Goal: Information Seeking & Learning: Learn about a topic

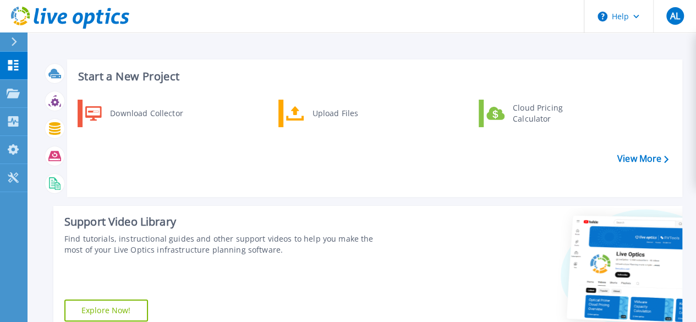
click at [14, 45] on icon at bounding box center [14, 41] width 6 height 9
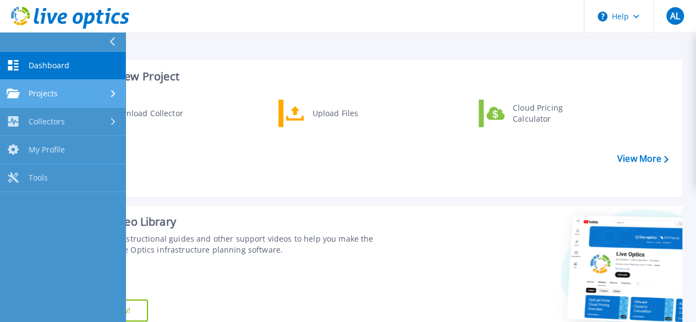
click at [53, 90] on span "Projects" at bounding box center [43, 94] width 29 height 10
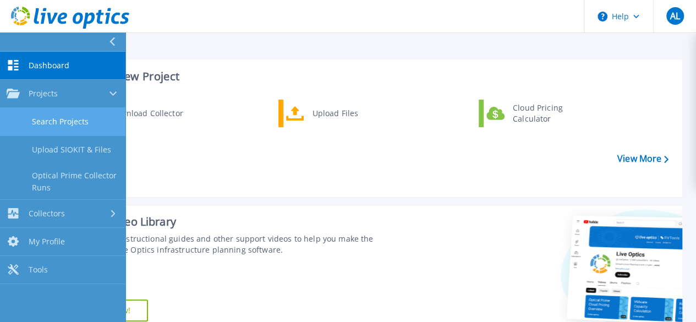
click at [76, 123] on link "Search Projects" at bounding box center [63, 122] width 126 height 28
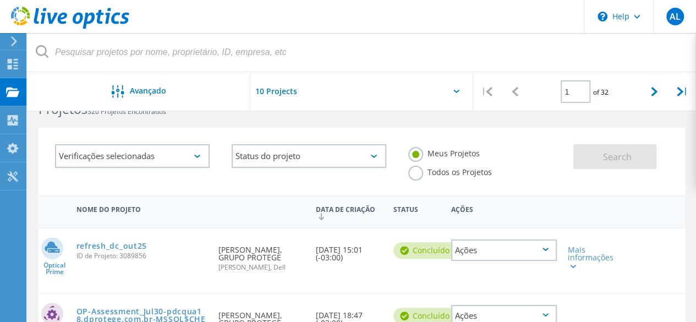
scroll to position [110, 0]
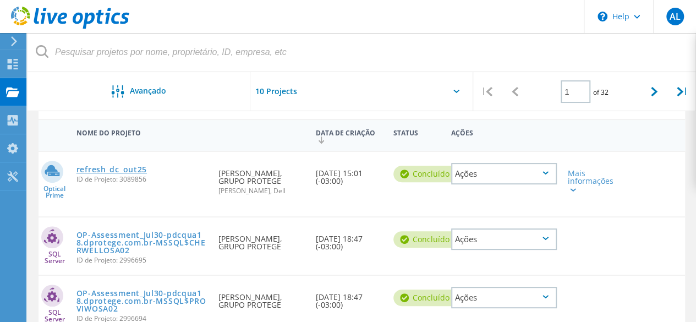
click at [130, 170] on link "refresh_dc_out25" at bounding box center [112, 170] width 70 height 8
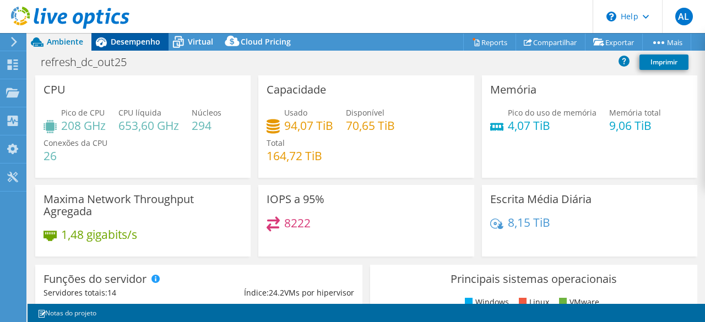
click at [142, 43] on span "Desempenho" at bounding box center [136, 41] width 50 height 10
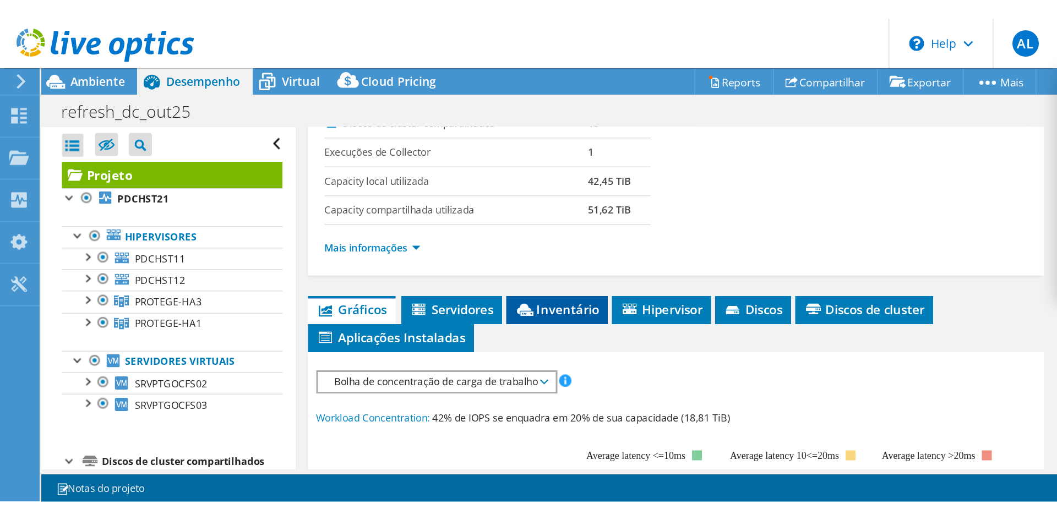
scroll to position [220, 0]
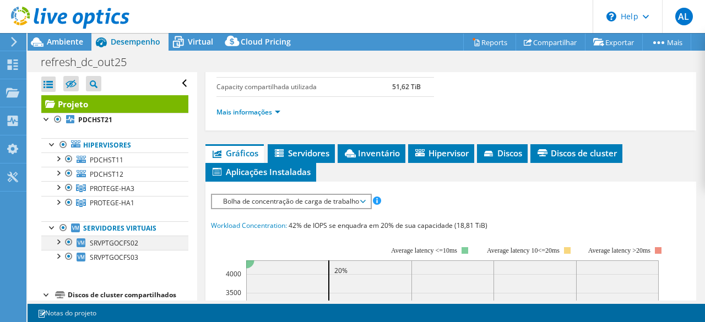
click at [56, 241] on div at bounding box center [57, 241] width 11 height 11
click at [55, 243] on div at bounding box center [57, 241] width 11 height 11
click at [58, 255] on div at bounding box center [57, 255] width 11 height 11
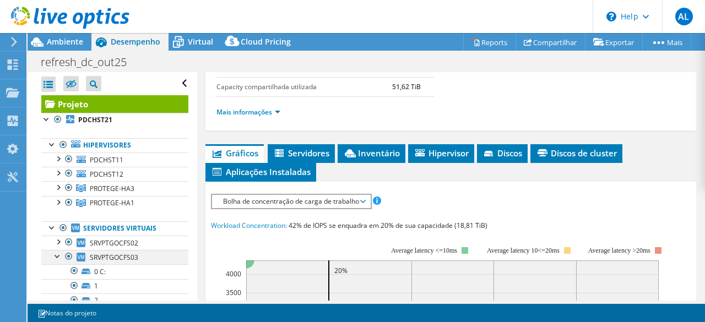
click at [58, 255] on div at bounding box center [57, 255] width 11 height 11
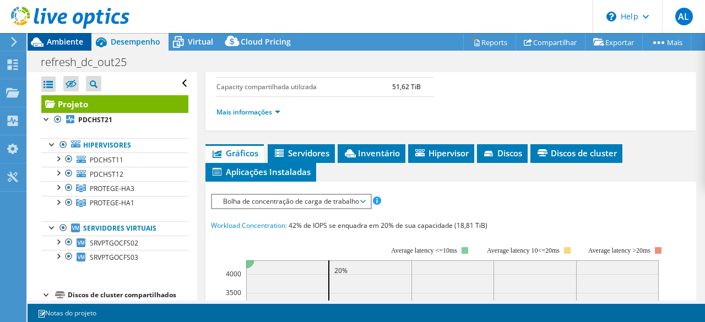
click at [61, 42] on span "Ambiente" at bounding box center [65, 41] width 36 height 10
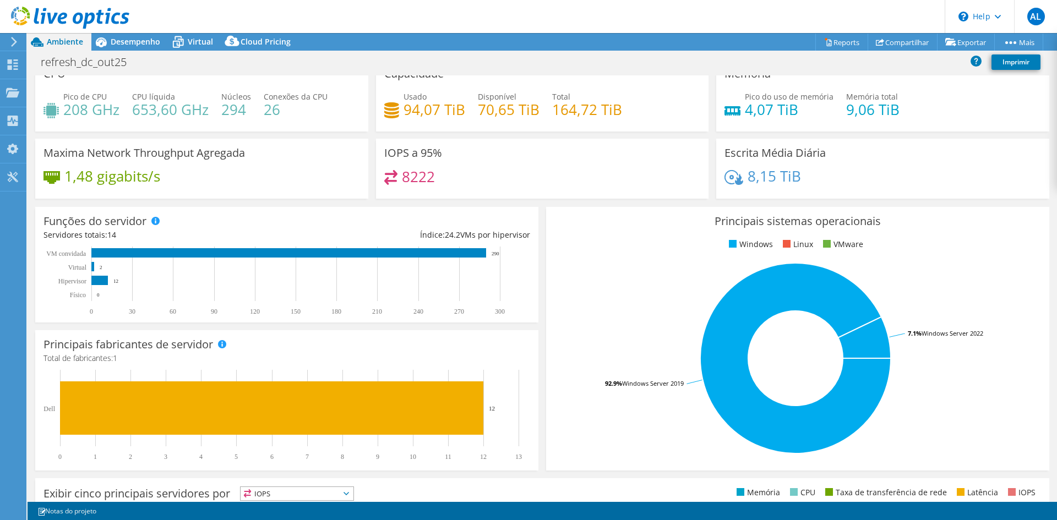
scroll to position [0, 0]
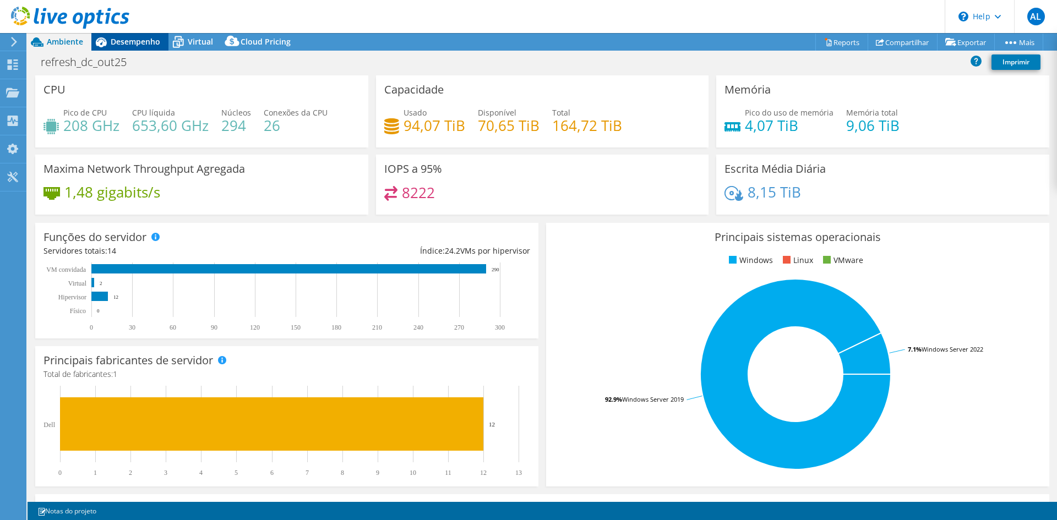
click at [135, 39] on span "Desempenho" at bounding box center [136, 41] width 50 height 10
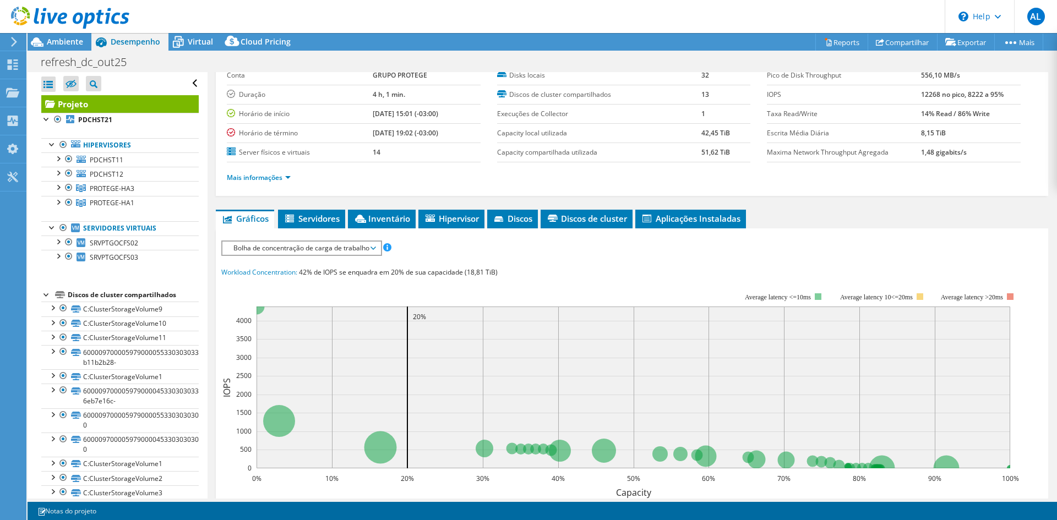
scroll to position [55, 0]
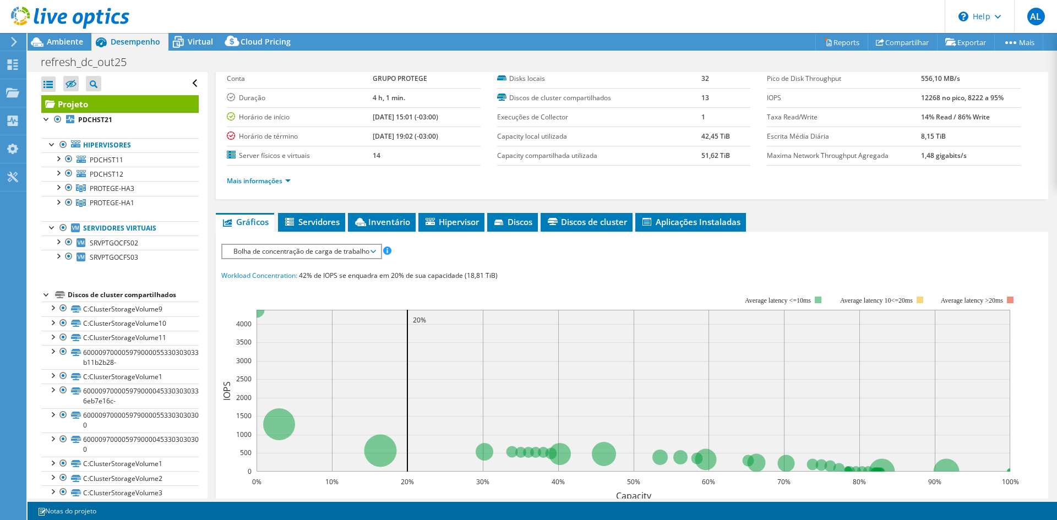
click at [373, 249] on span "Bolha de concentração de carga de trabalho" at bounding box center [301, 251] width 147 height 13
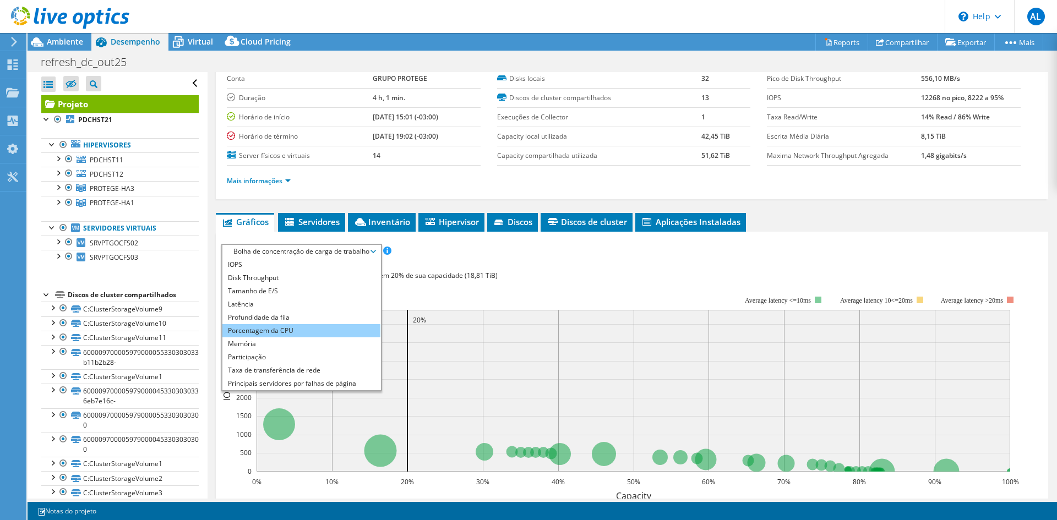
click at [319, 321] on li "Porcentagem da CPU" at bounding box center [301, 330] width 158 height 13
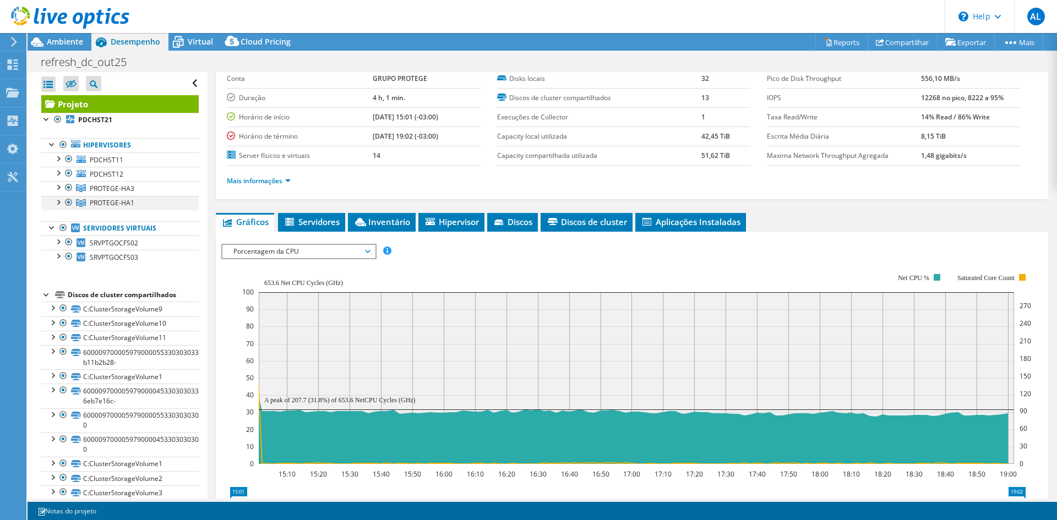
click at [57, 205] on div at bounding box center [57, 201] width 11 height 11
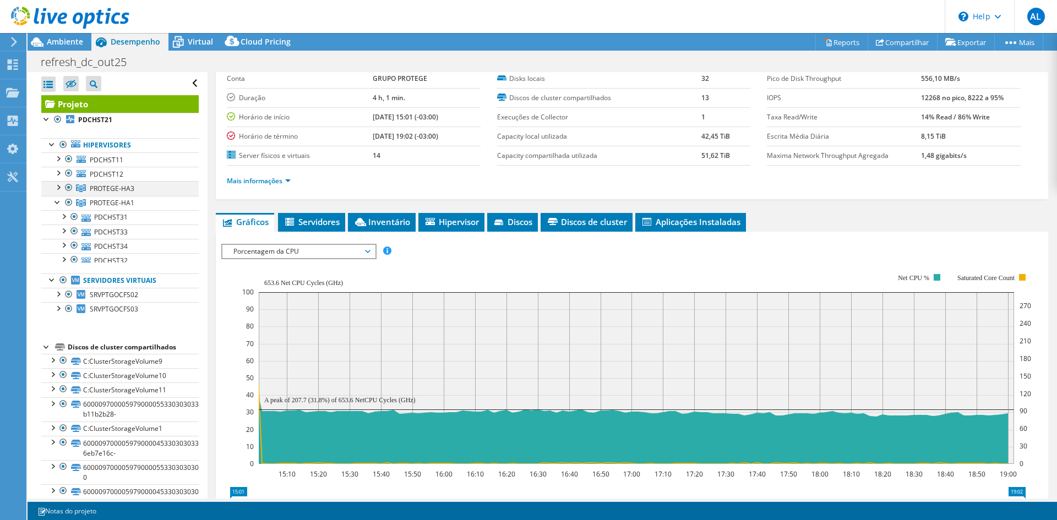
click at [57, 187] on div at bounding box center [57, 186] width 11 height 11
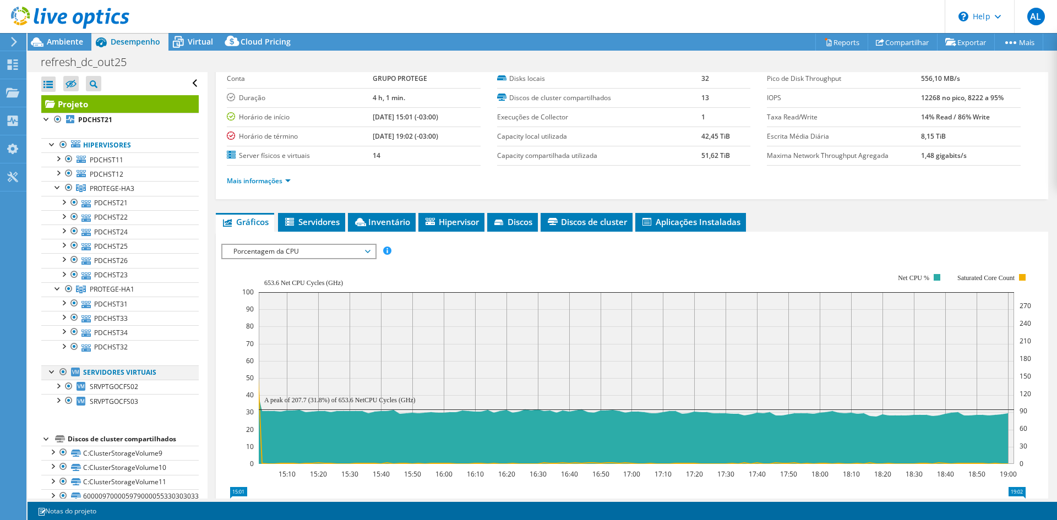
click at [62, 321] on div at bounding box center [63, 372] width 11 height 13
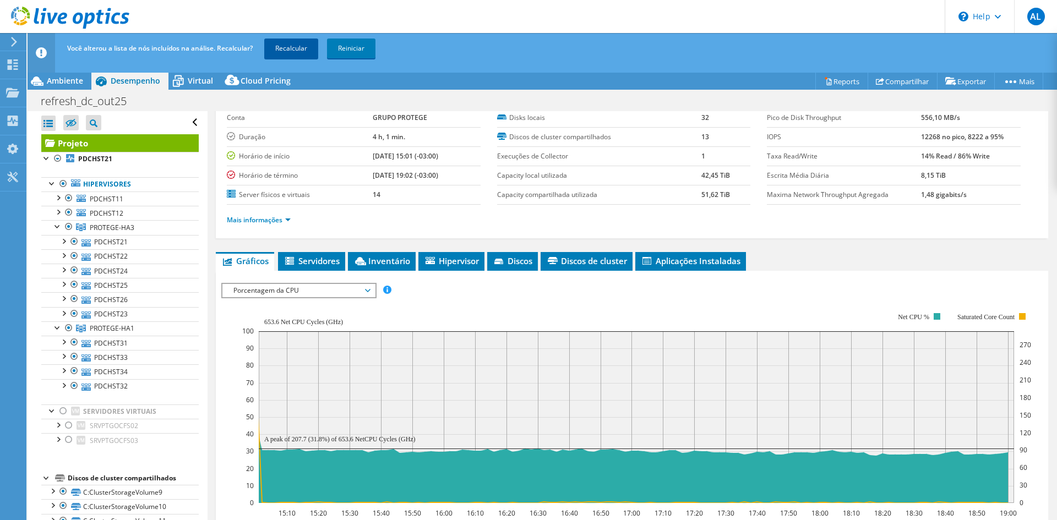
click at [296, 47] on link "Recalcular" at bounding box center [291, 49] width 54 height 20
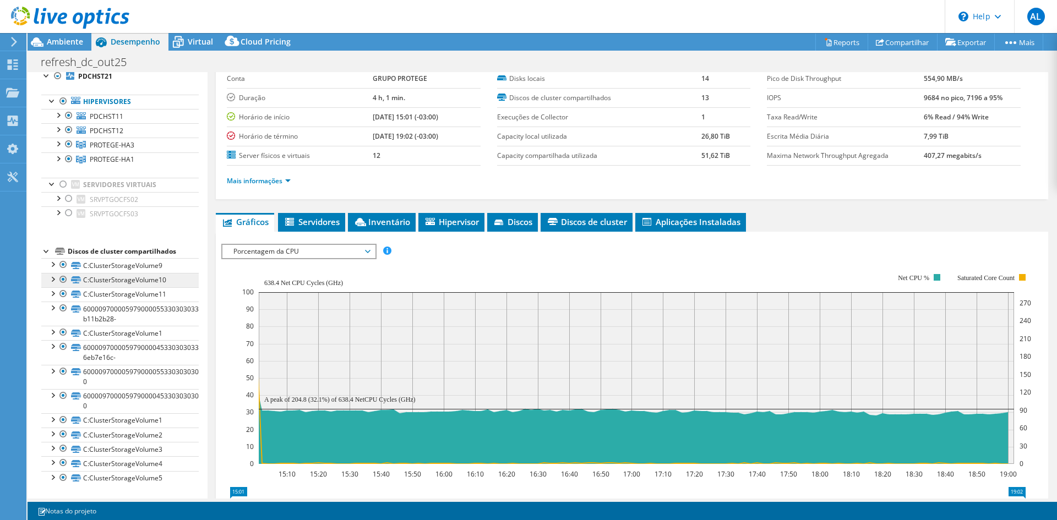
scroll to position [0, 0]
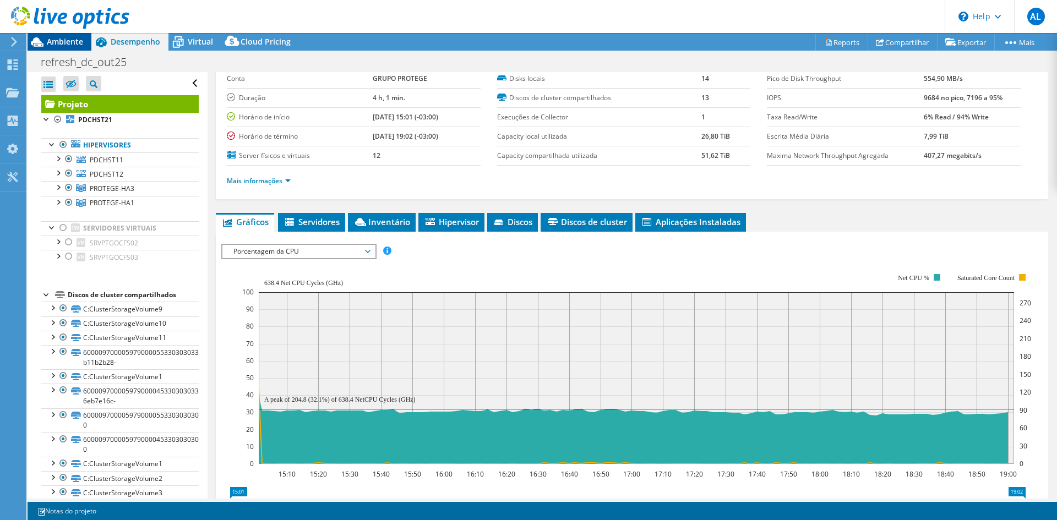
click at [66, 42] on span "Ambiente" at bounding box center [65, 41] width 36 height 10
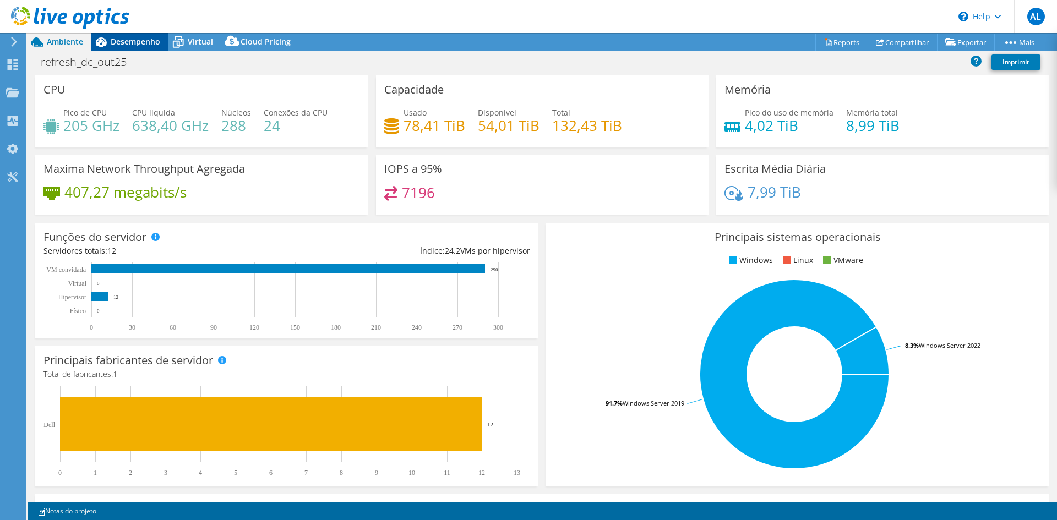
click at [130, 42] on span "Desempenho" at bounding box center [136, 41] width 50 height 10
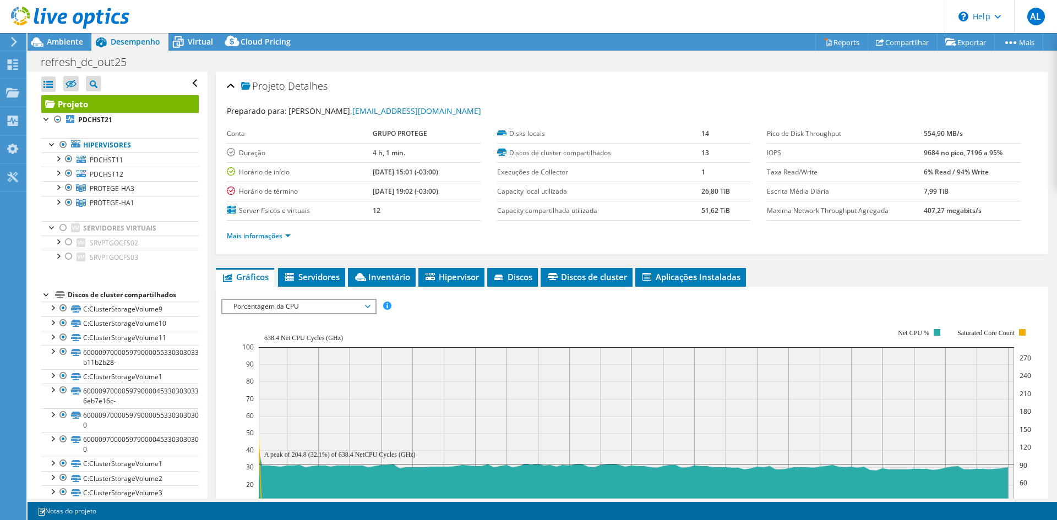
select select "USD"
click at [51, 40] on span "Ambiente" at bounding box center [65, 41] width 36 height 10
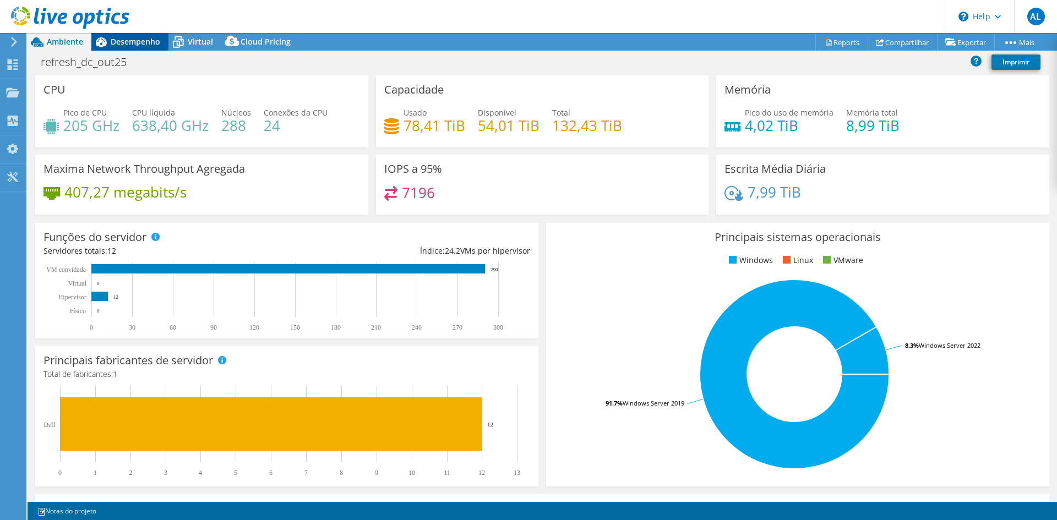
click at [132, 42] on span "Desempenho" at bounding box center [136, 41] width 50 height 10
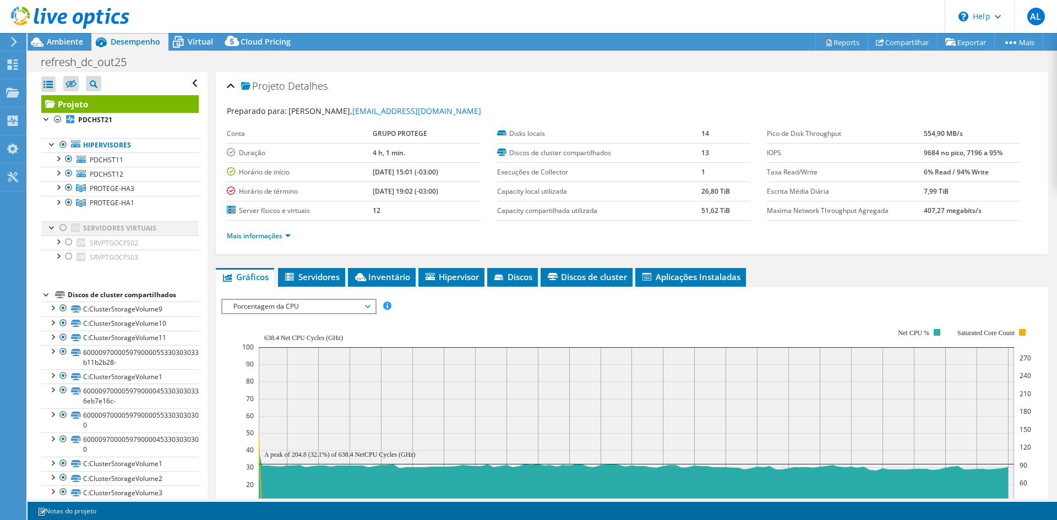
click at [64, 233] on div at bounding box center [63, 227] width 11 height 13
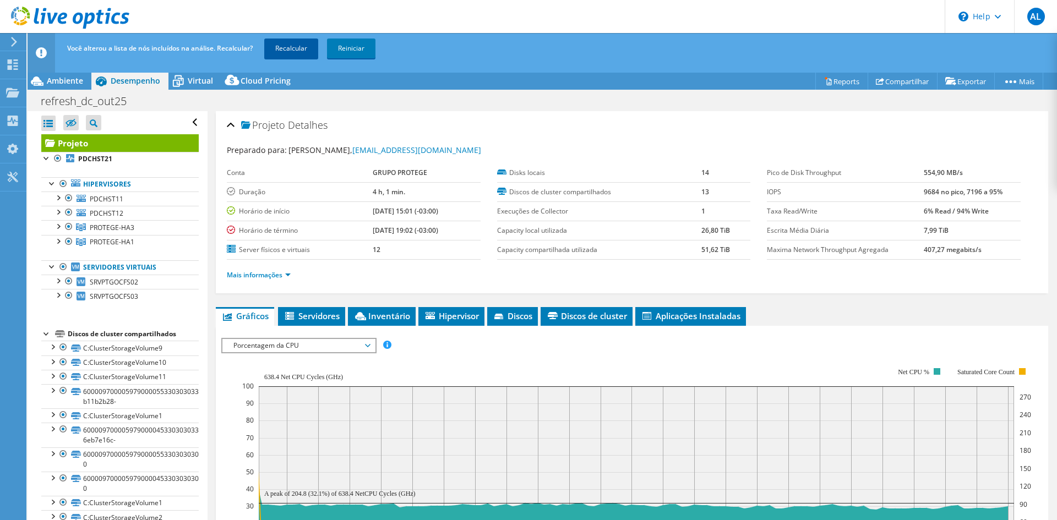
click at [296, 45] on link "Recalcular" at bounding box center [291, 49] width 54 height 20
click at [267, 273] on link "Mais informações" at bounding box center [259, 274] width 64 height 9
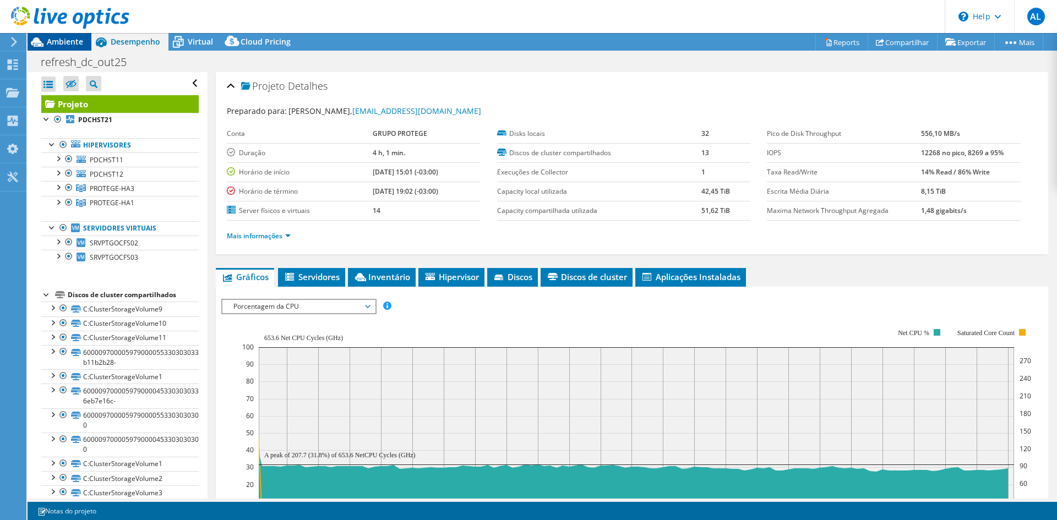
click at [56, 42] on span "Ambiente" at bounding box center [65, 41] width 36 height 10
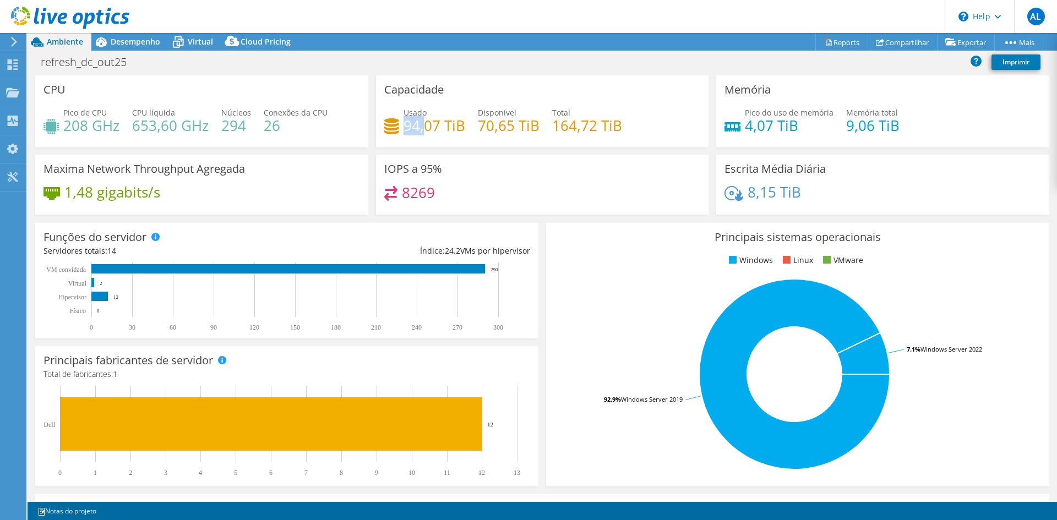
click at [422, 124] on h4 "94,07 TiB" at bounding box center [434, 125] width 62 height 12
click at [474, 83] on div "Capacidade Usado 94,07 TiB Disponível 70,65 TiB Total 164,72 TiB" at bounding box center [542, 111] width 333 height 72
click at [127, 42] on span "Desempenho" at bounding box center [136, 41] width 50 height 10
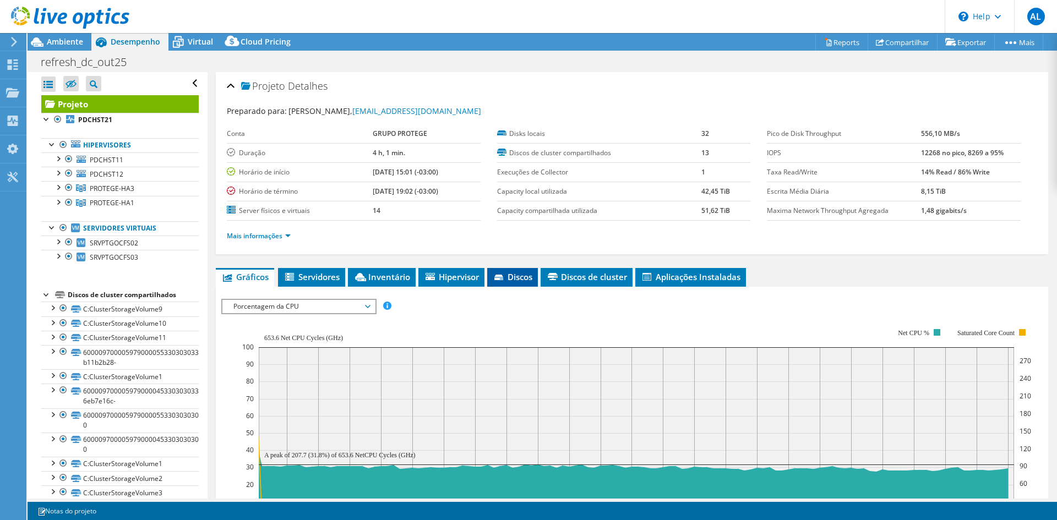
click at [519, 278] on span "Discos" at bounding box center [513, 276] width 40 height 11
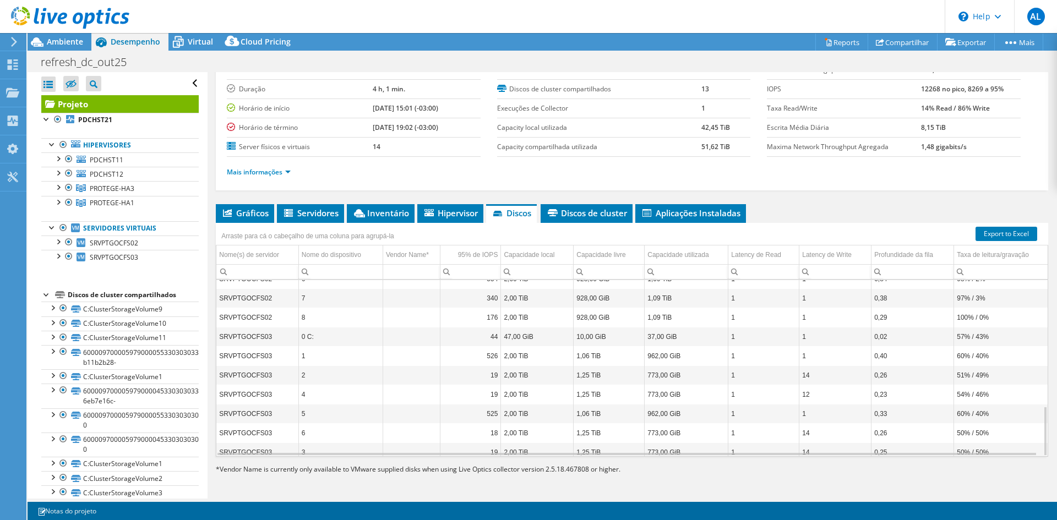
scroll to position [445, 0]
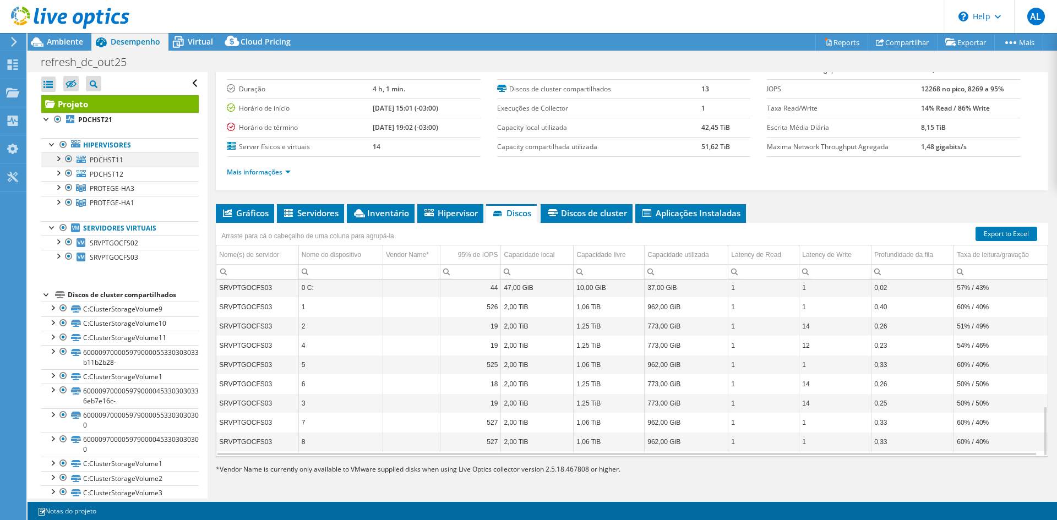
click at [57, 161] on div at bounding box center [57, 157] width 11 height 11
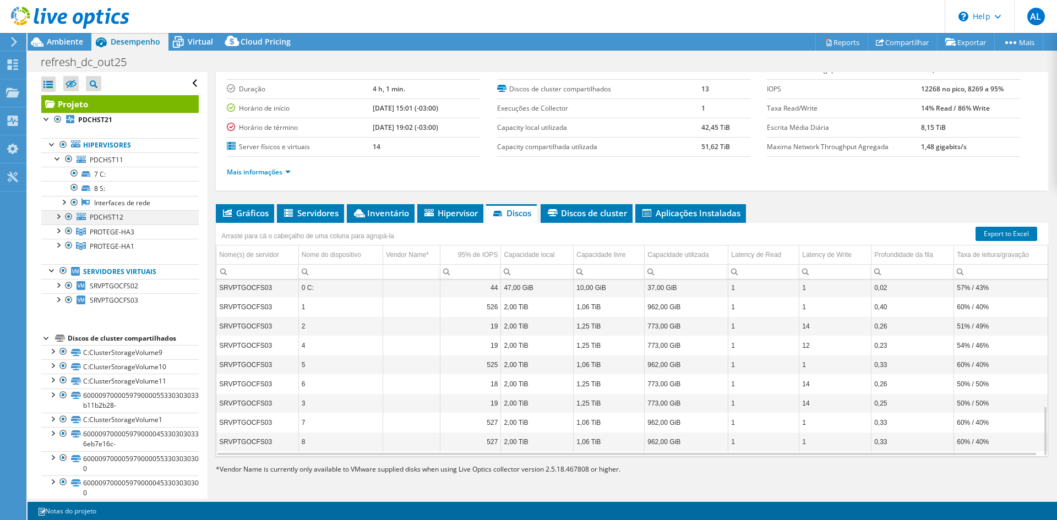
click at [57, 217] on div at bounding box center [57, 215] width 11 height 11
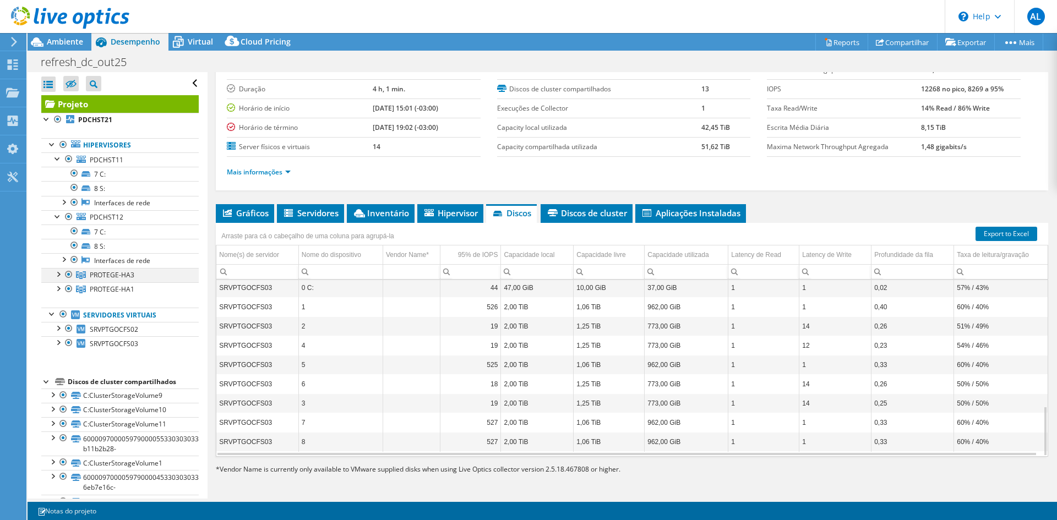
click at [59, 275] on div at bounding box center [57, 273] width 11 height 11
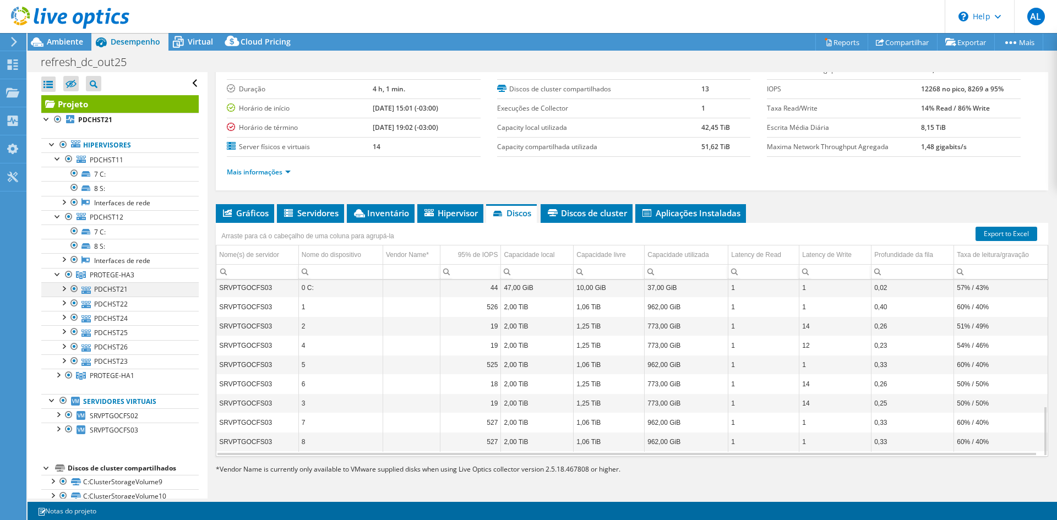
click at [66, 288] on div at bounding box center [63, 287] width 11 height 11
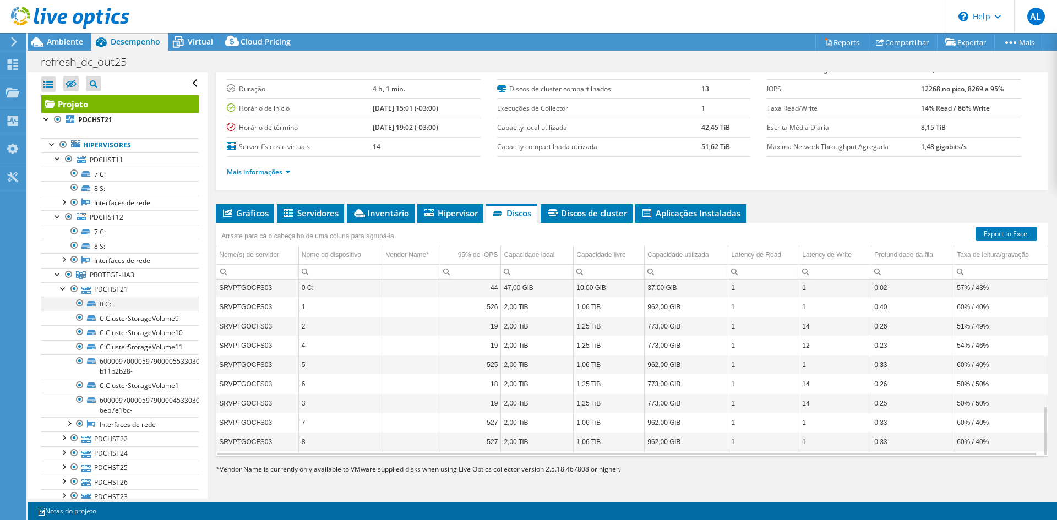
click at [79, 303] on div at bounding box center [79, 303] width 11 height 13
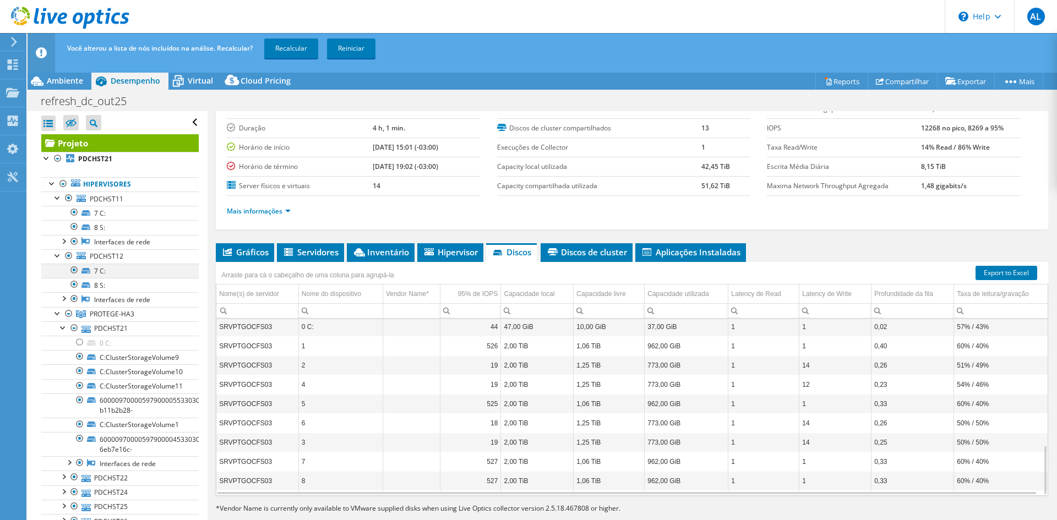
click at [74, 271] on div at bounding box center [74, 270] width 11 height 13
click at [74, 211] on div at bounding box center [74, 212] width 11 height 13
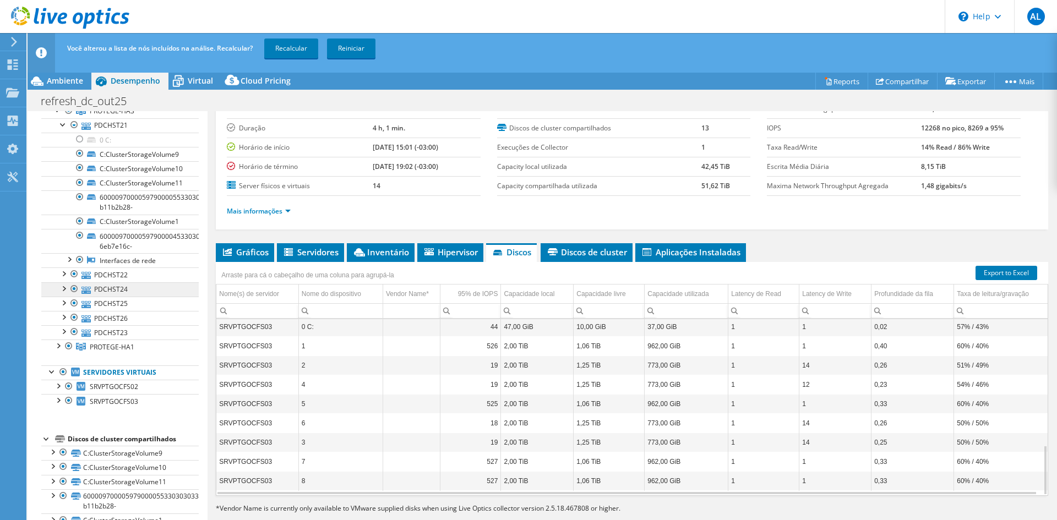
scroll to position [220, 0]
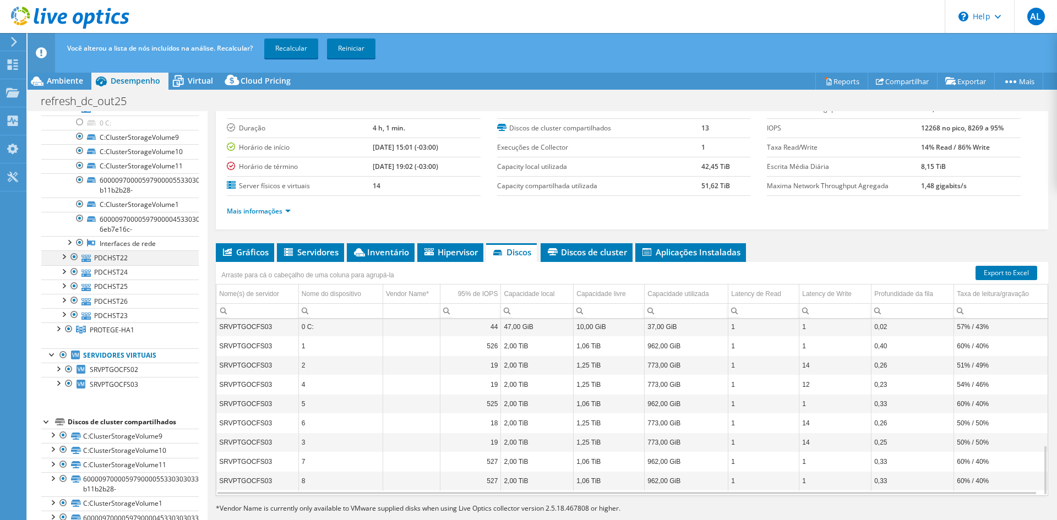
click at [63, 256] on div at bounding box center [63, 255] width 11 height 11
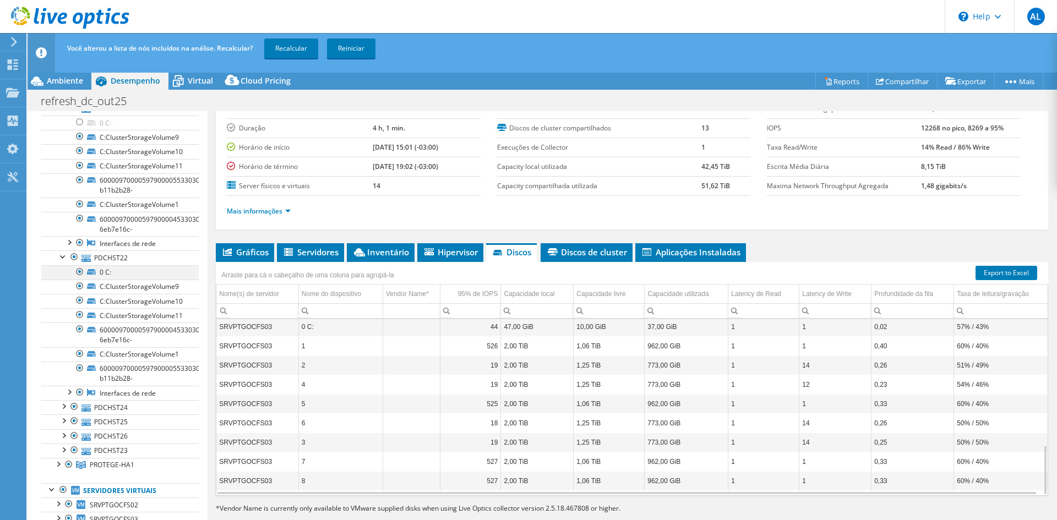
click at [77, 270] on div at bounding box center [79, 271] width 11 height 13
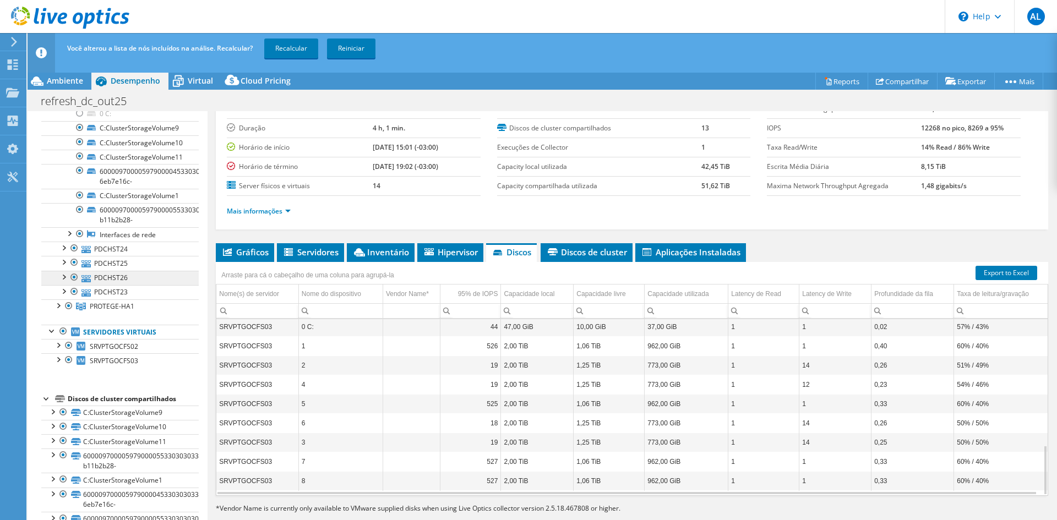
scroll to position [385, 0]
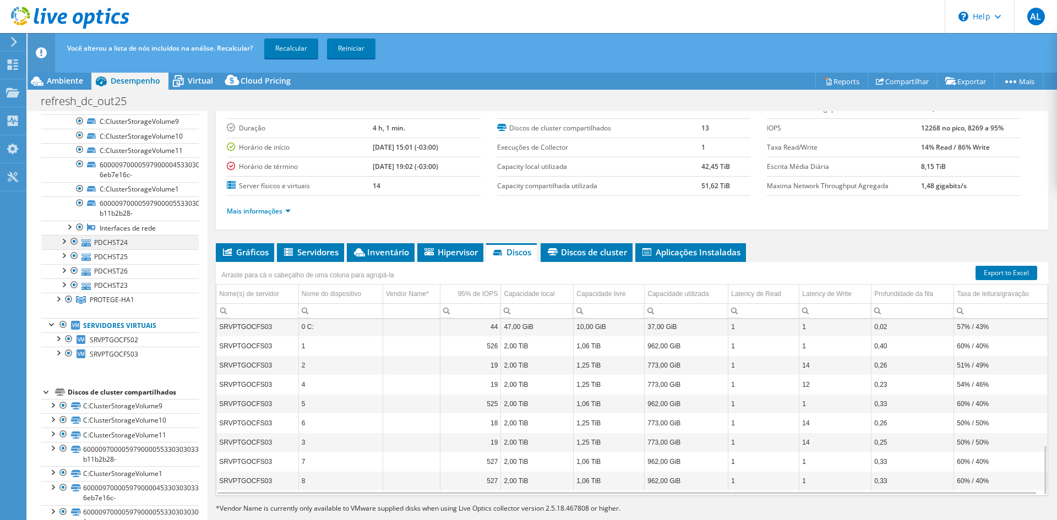
click at [63, 242] on div at bounding box center [63, 240] width 11 height 11
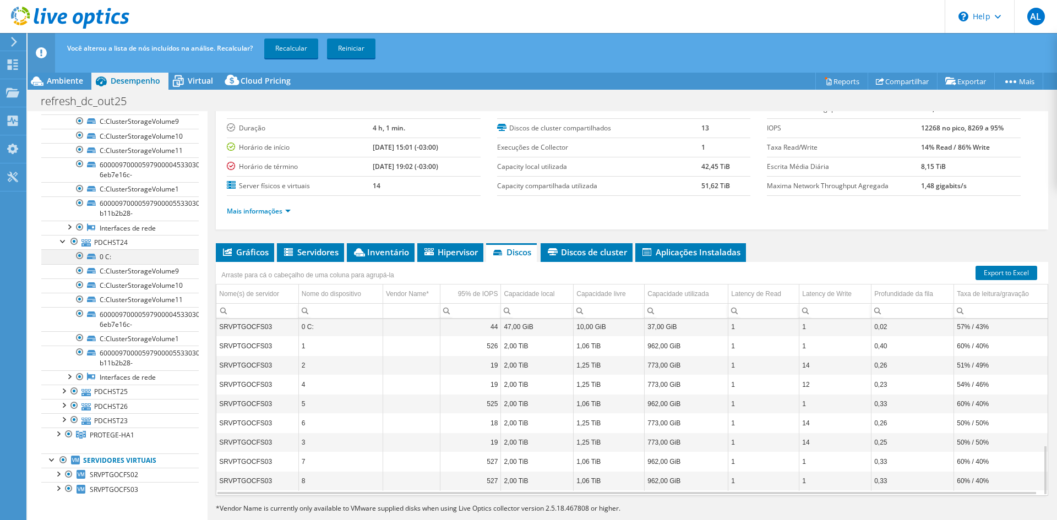
click at [76, 256] on div at bounding box center [79, 255] width 11 height 13
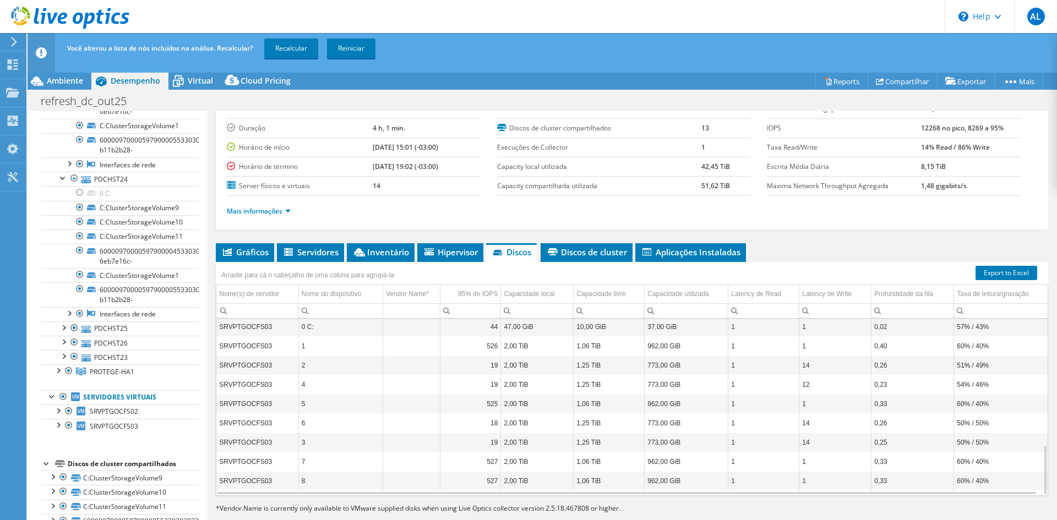
scroll to position [550, 0]
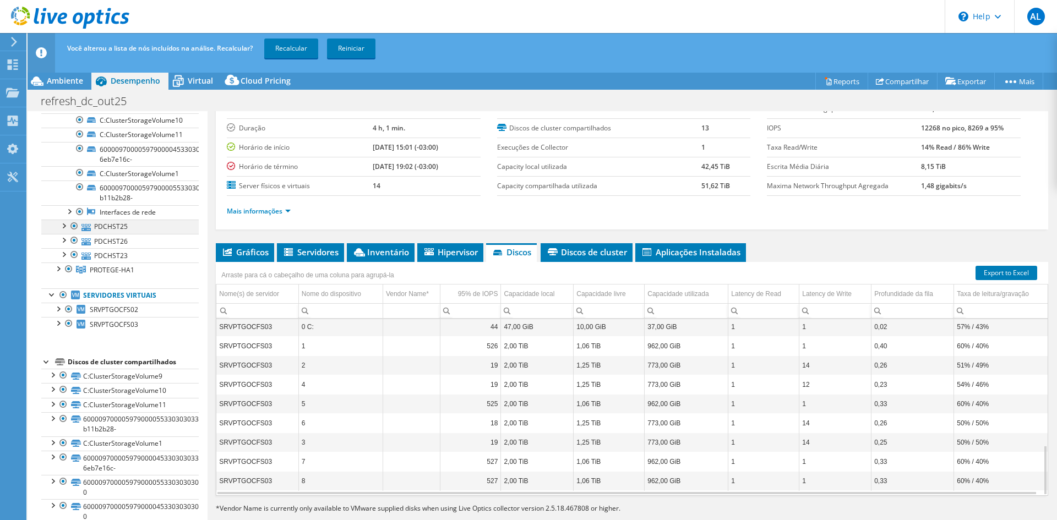
click at [65, 224] on div at bounding box center [63, 225] width 11 height 11
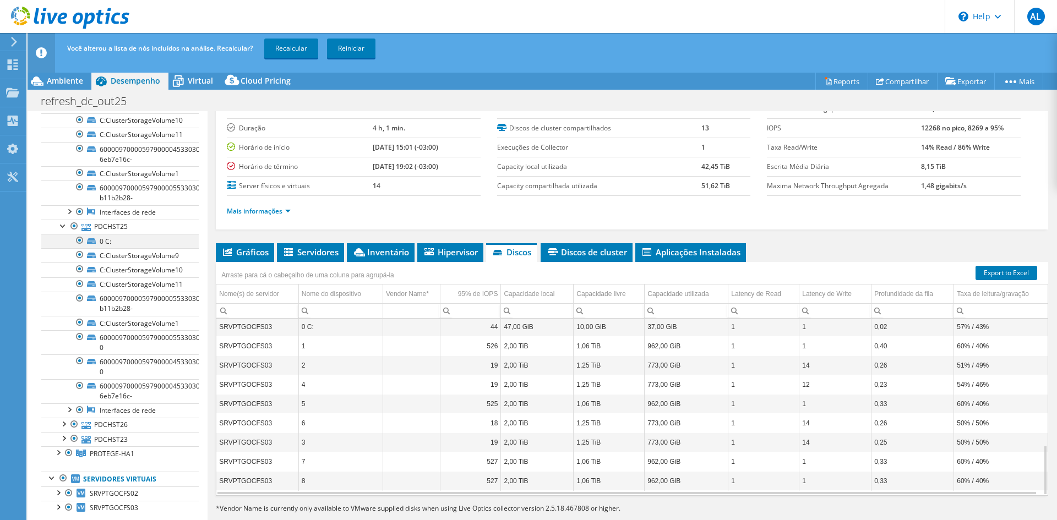
click at [76, 239] on div at bounding box center [79, 240] width 11 height 13
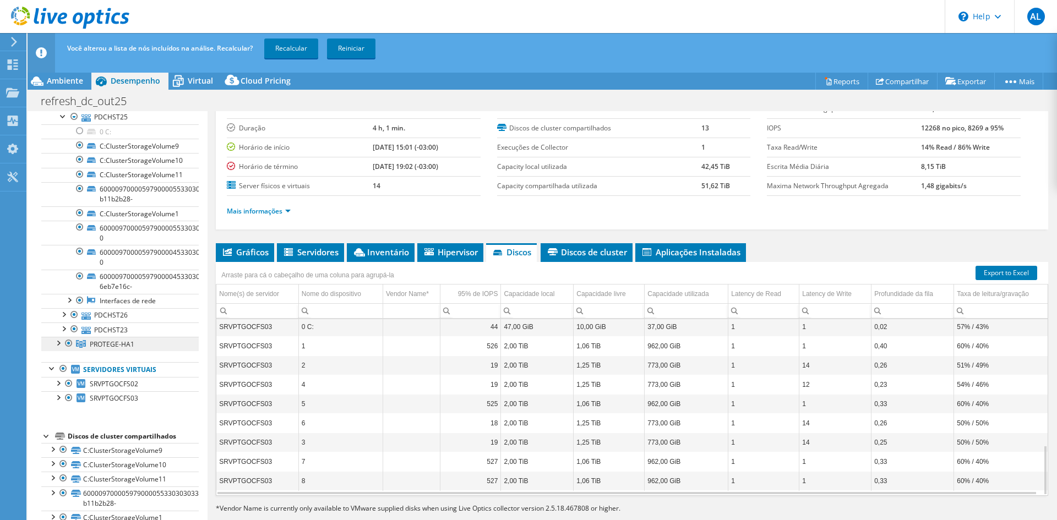
scroll to position [661, 0]
click at [64, 313] on div at bounding box center [63, 313] width 11 height 11
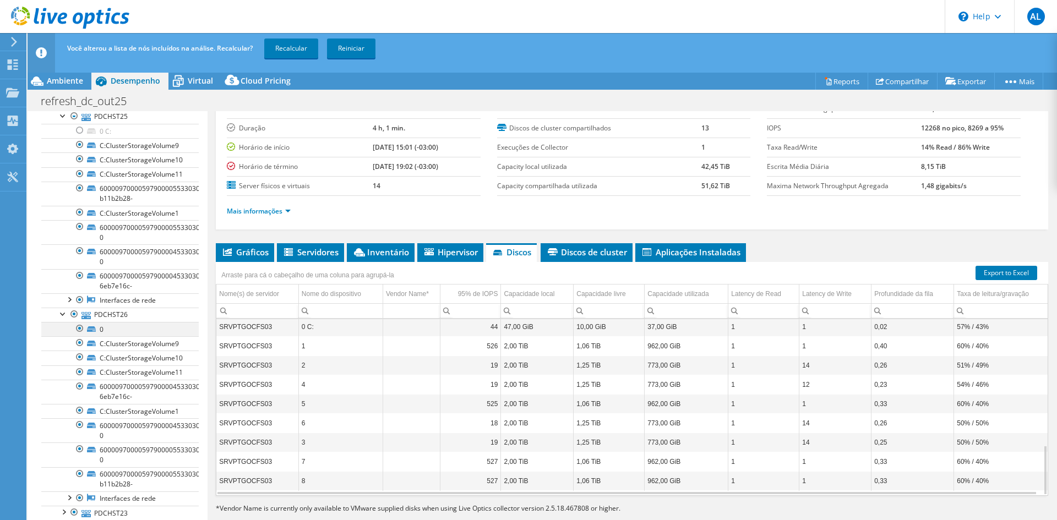
click at [79, 330] on div at bounding box center [79, 328] width 11 height 13
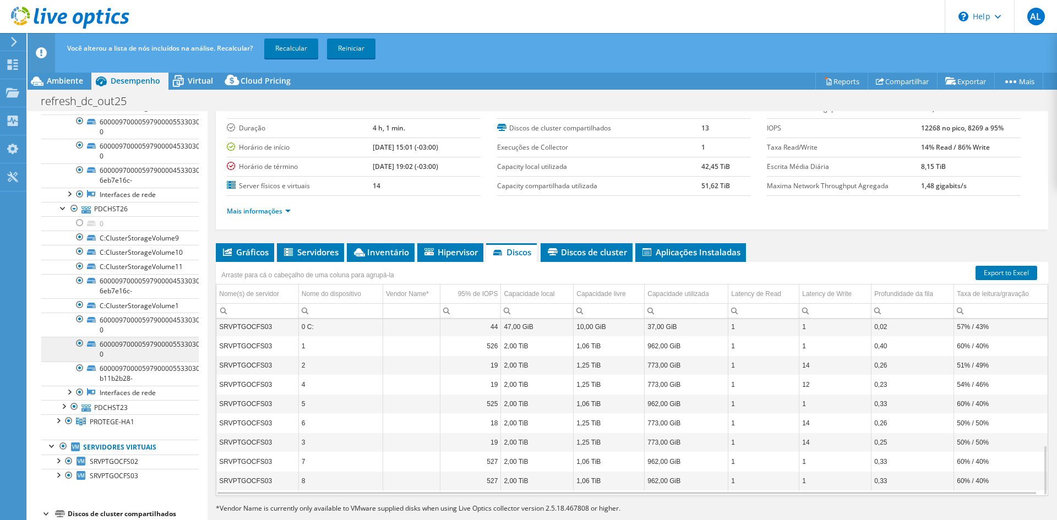
scroll to position [771, 0]
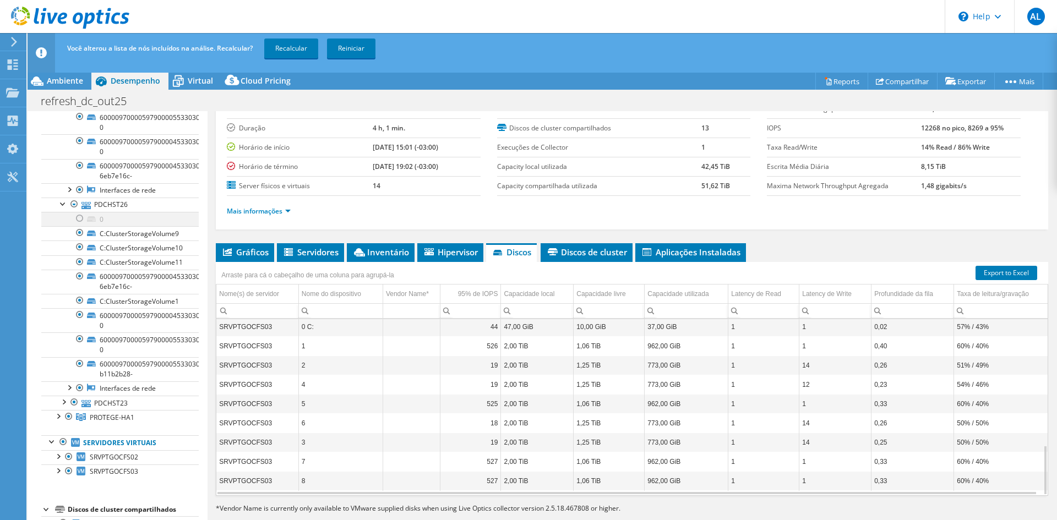
click at [79, 216] on div at bounding box center [79, 218] width 11 height 13
click at [76, 219] on div at bounding box center [79, 218] width 11 height 13
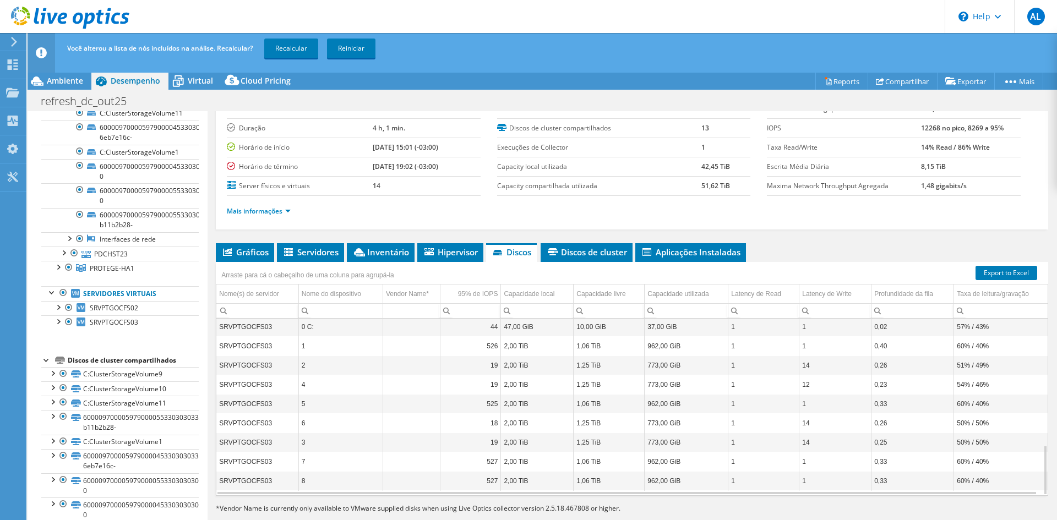
scroll to position [936, 0]
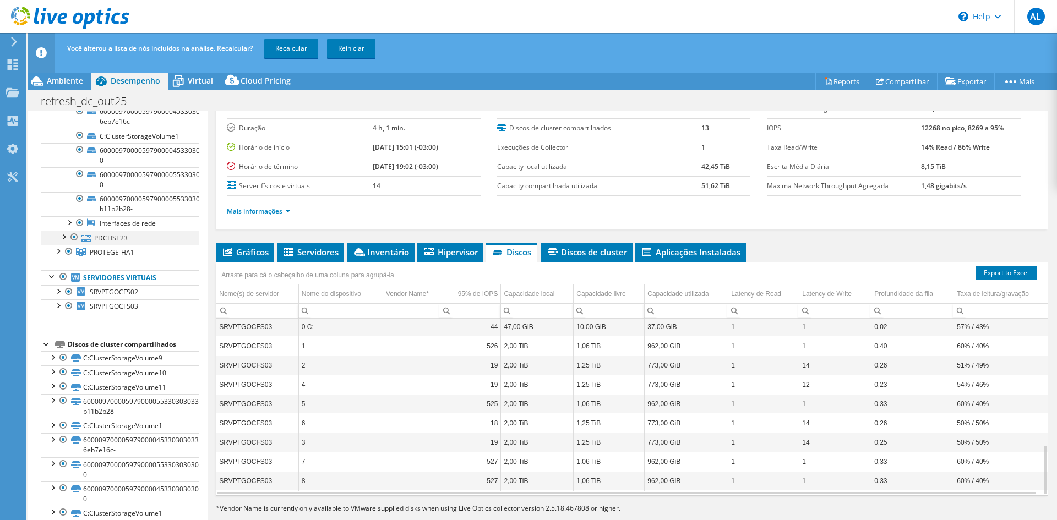
click at [62, 238] on div at bounding box center [63, 236] width 11 height 11
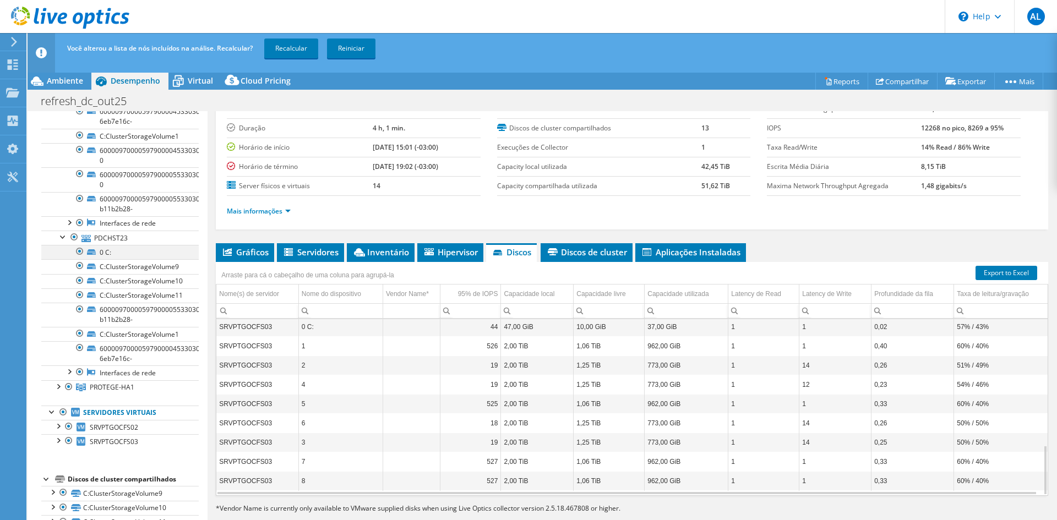
click at [79, 253] on div at bounding box center [79, 251] width 11 height 13
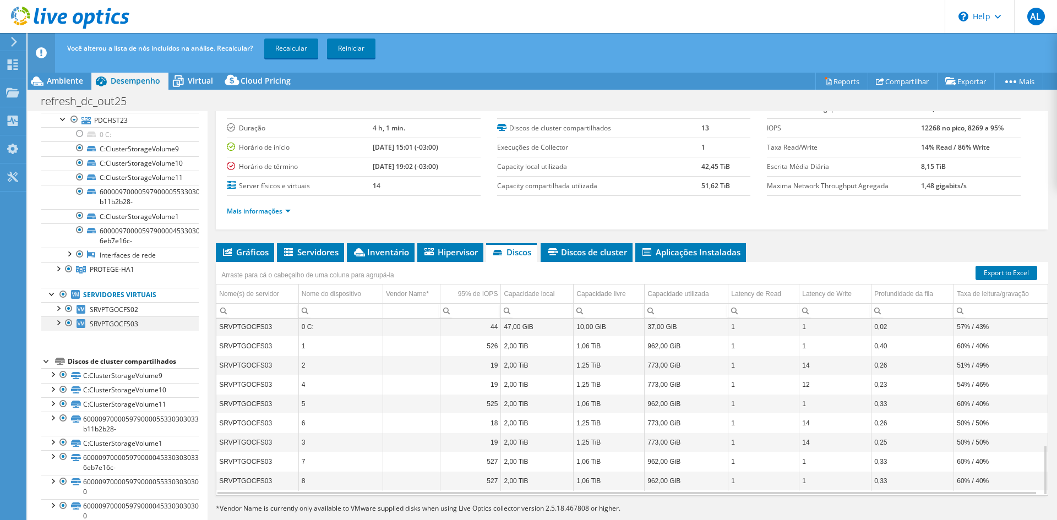
scroll to position [1101, 0]
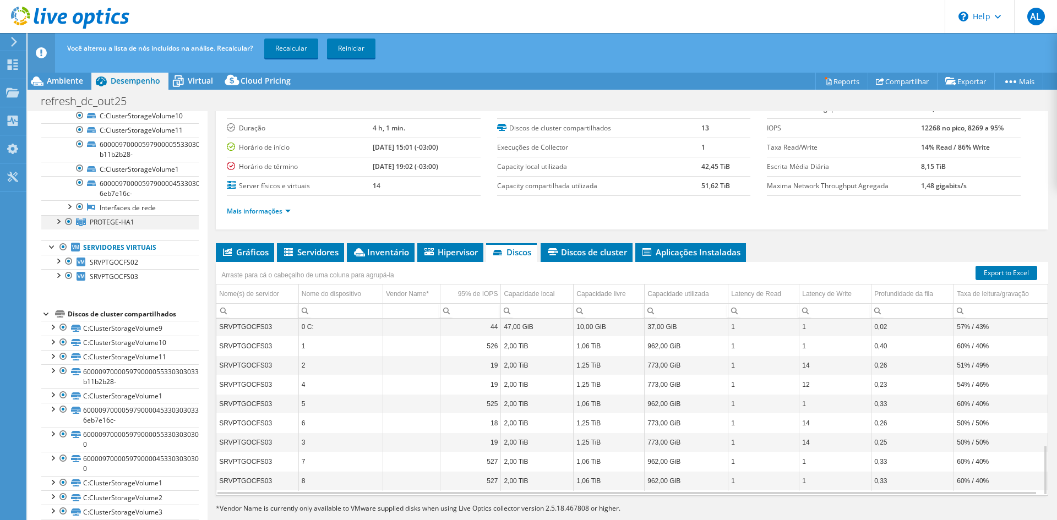
click at [61, 222] on div at bounding box center [57, 220] width 11 height 11
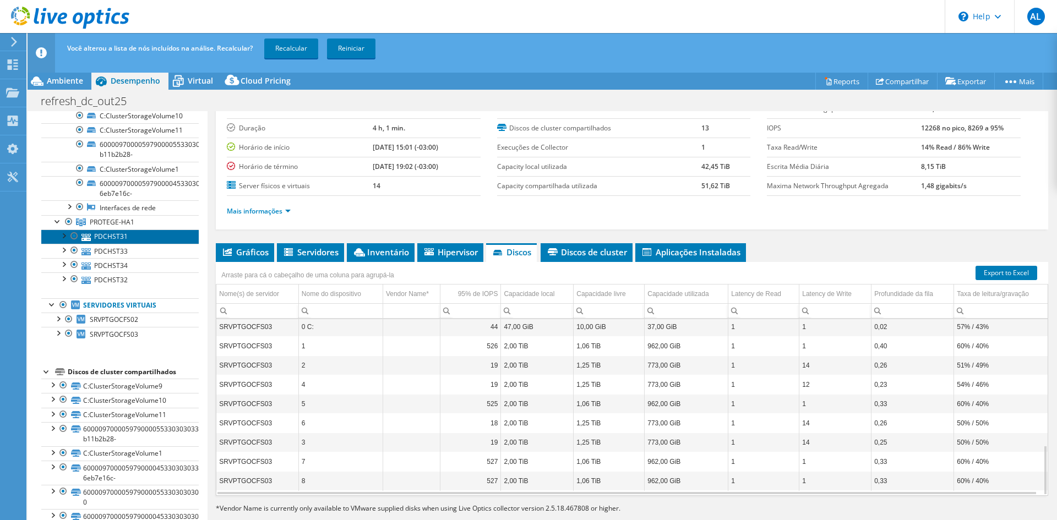
click at [67, 241] on link "PDCHST31" at bounding box center [119, 237] width 157 height 14
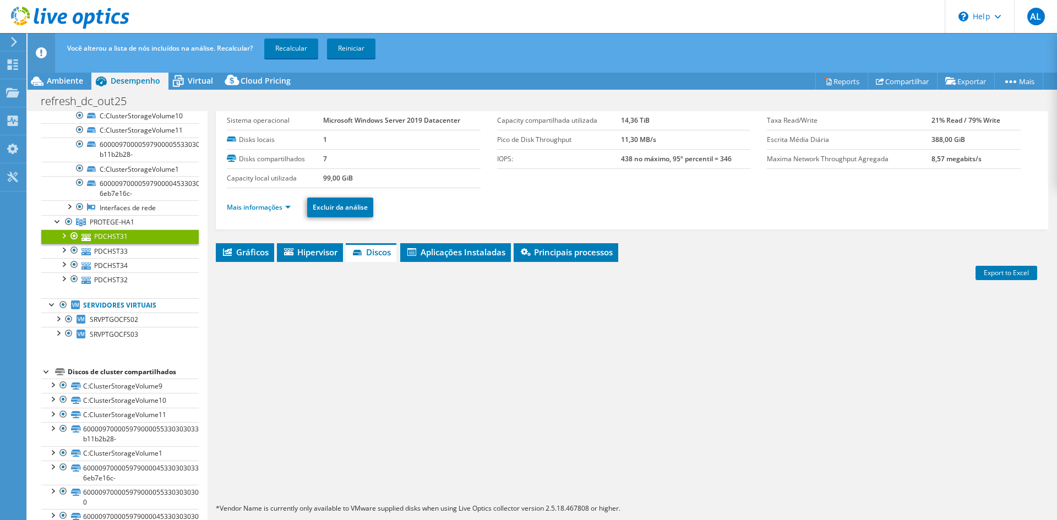
scroll to position [33, 0]
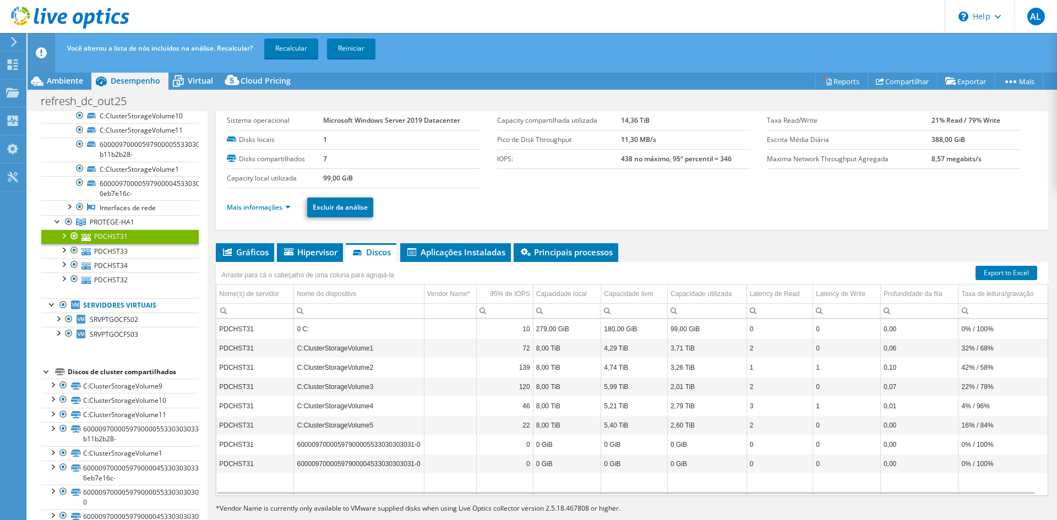
click at [63, 237] on div at bounding box center [63, 235] width 11 height 11
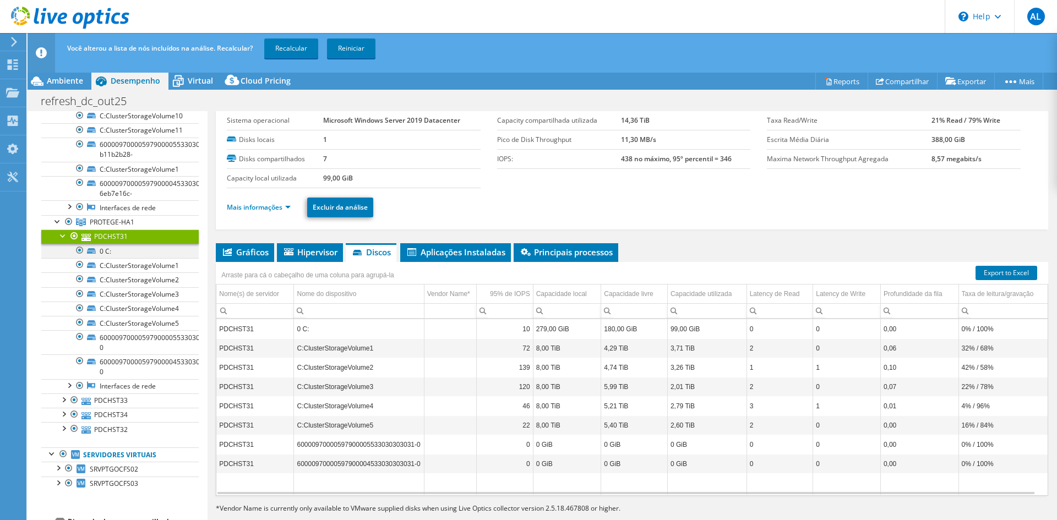
click at [77, 250] on div at bounding box center [79, 250] width 11 height 13
click at [66, 401] on div at bounding box center [63, 399] width 11 height 11
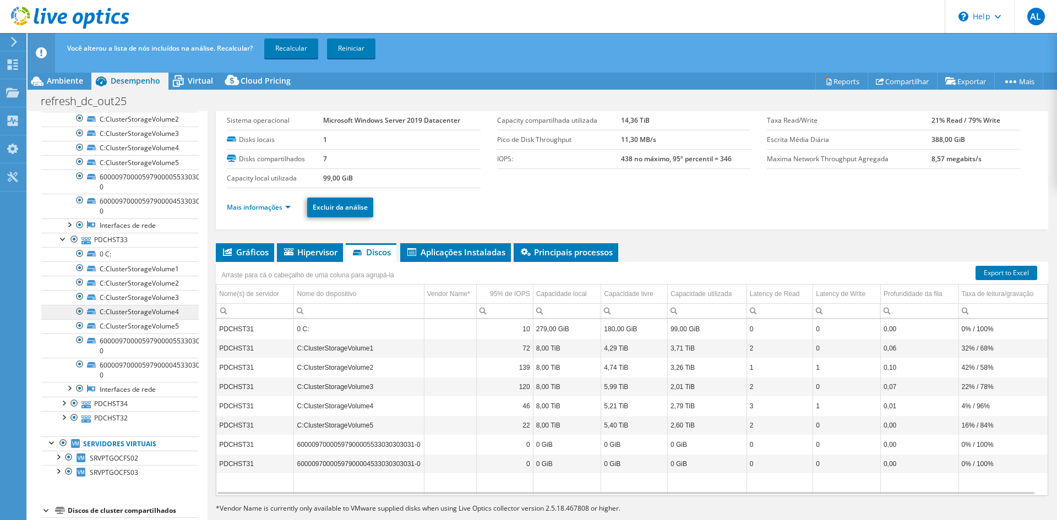
scroll to position [1266, 0]
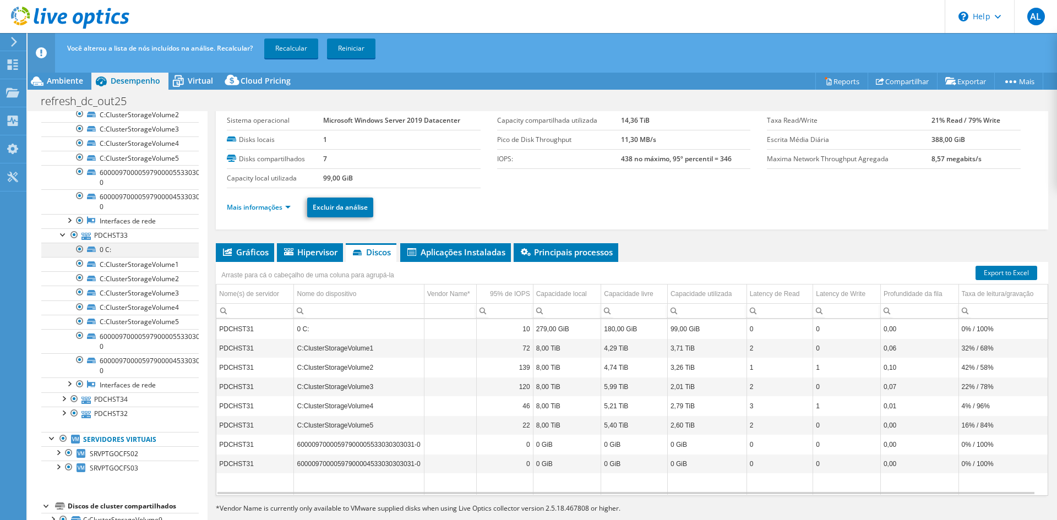
click at [81, 248] on div at bounding box center [79, 249] width 11 height 13
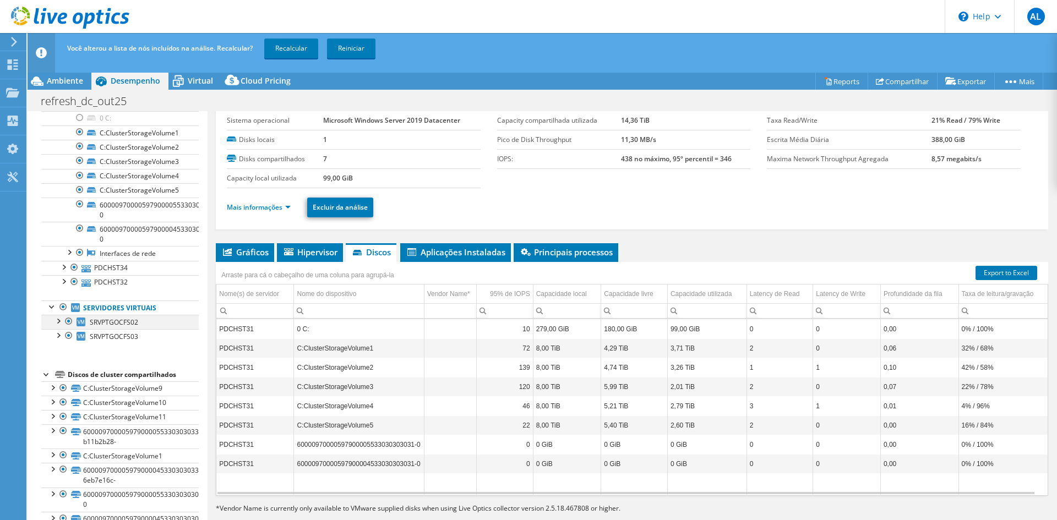
scroll to position [1431, 0]
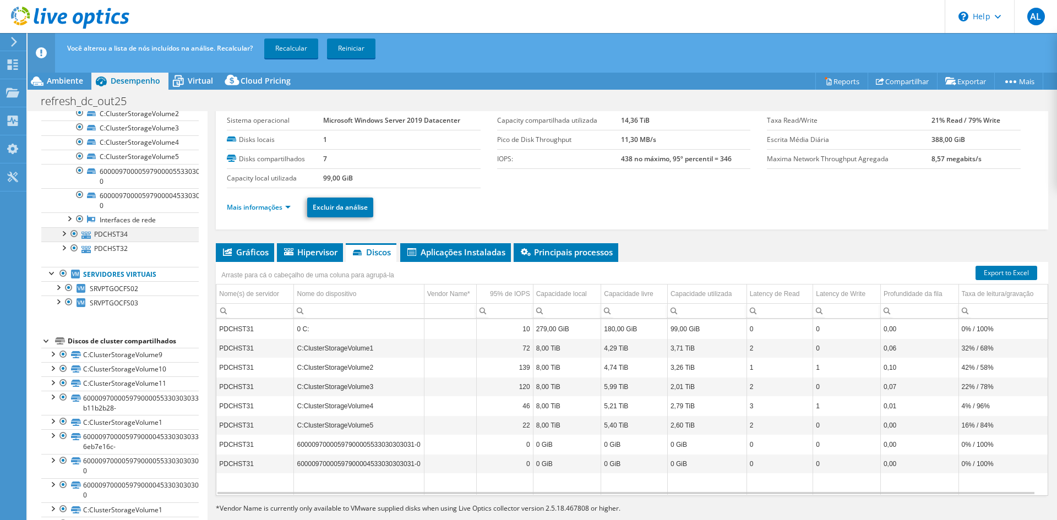
click at [62, 234] on div at bounding box center [63, 232] width 11 height 11
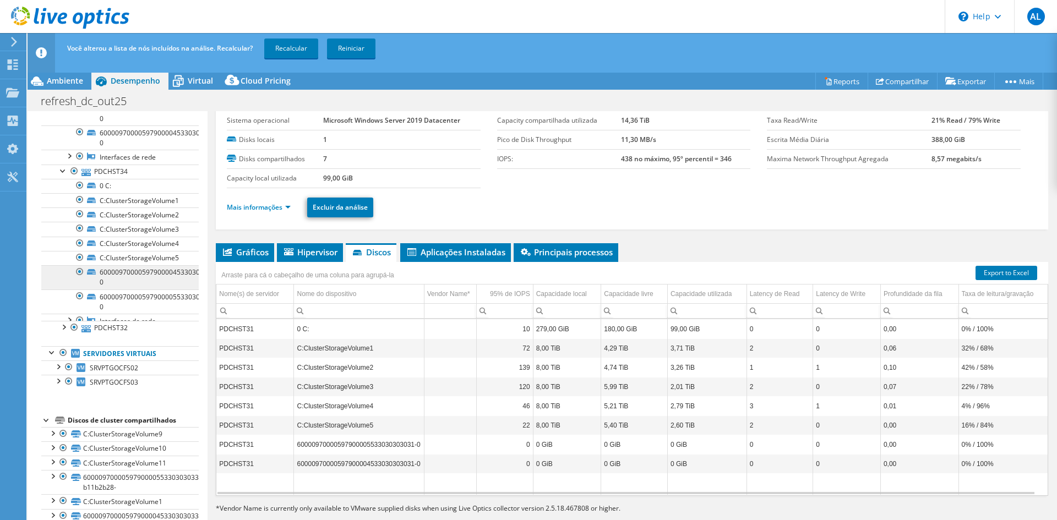
scroll to position [1541, 0]
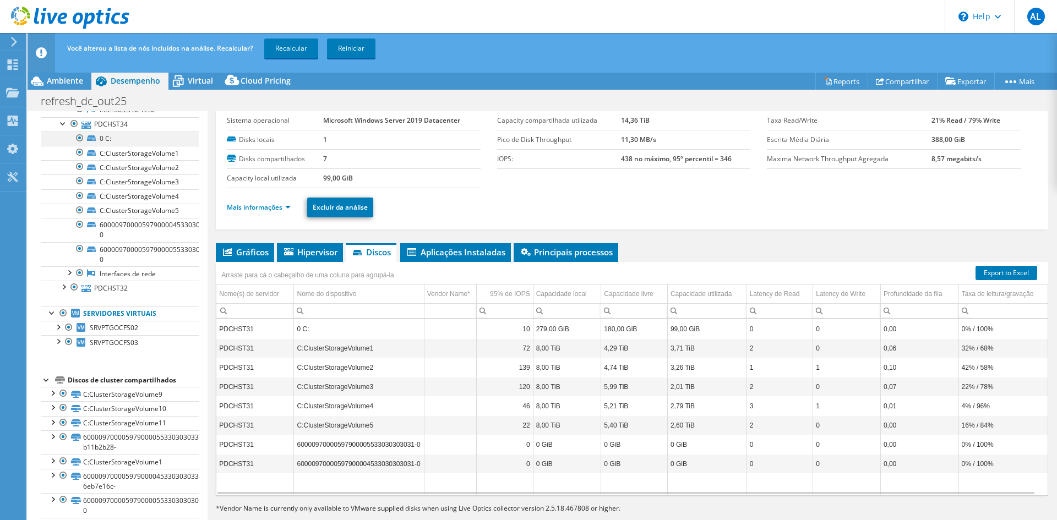
click at [78, 138] on div at bounding box center [79, 138] width 11 height 13
click at [65, 288] on div at bounding box center [63, 286] width 11 height 11
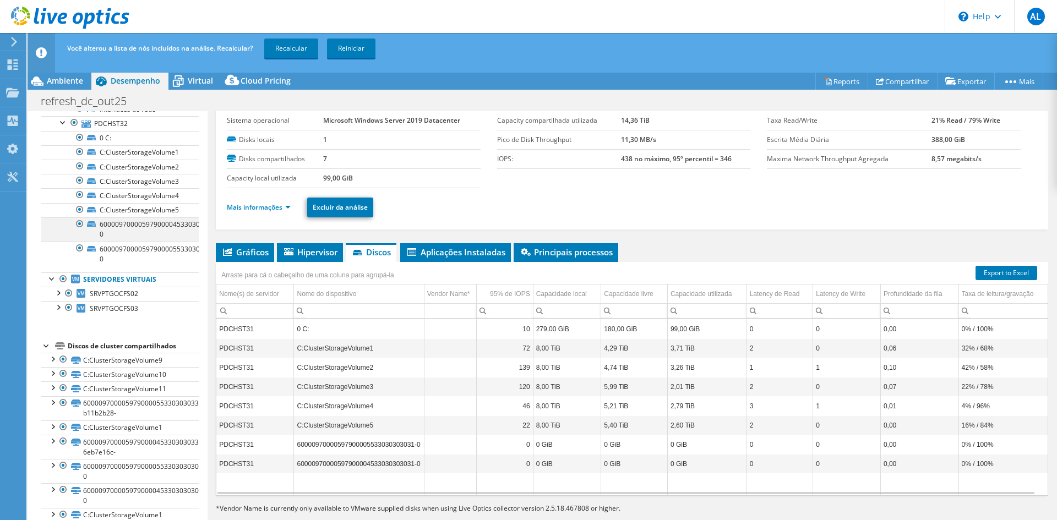
scroll to position [1706, 0]
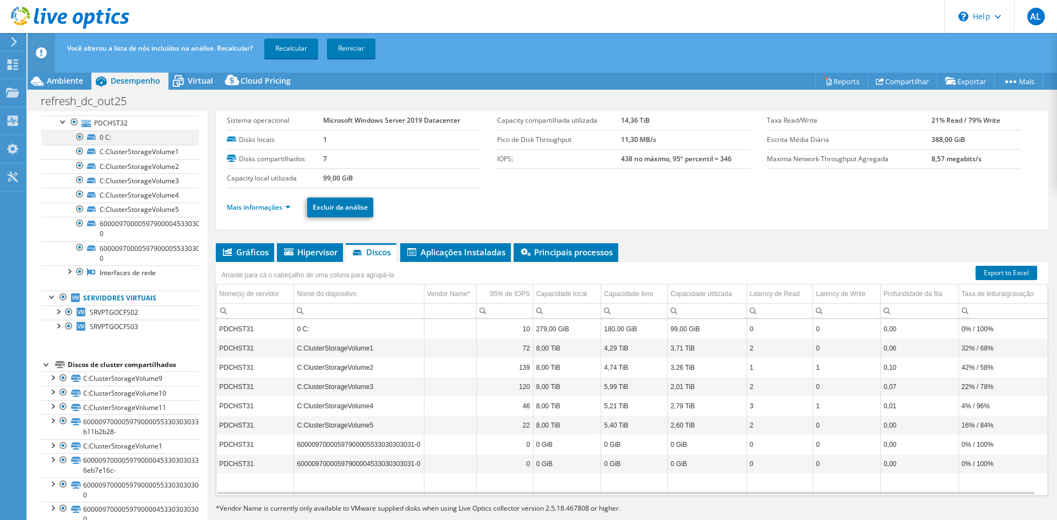
click at [79, 136] on div at bounding box center [79, 136] width 11 height 13
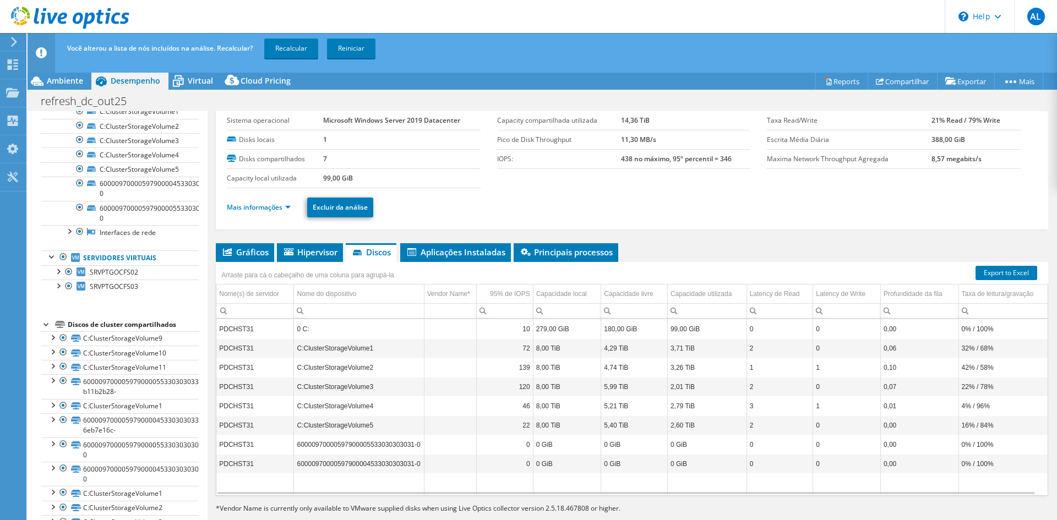
scroll to position [1761, 0]
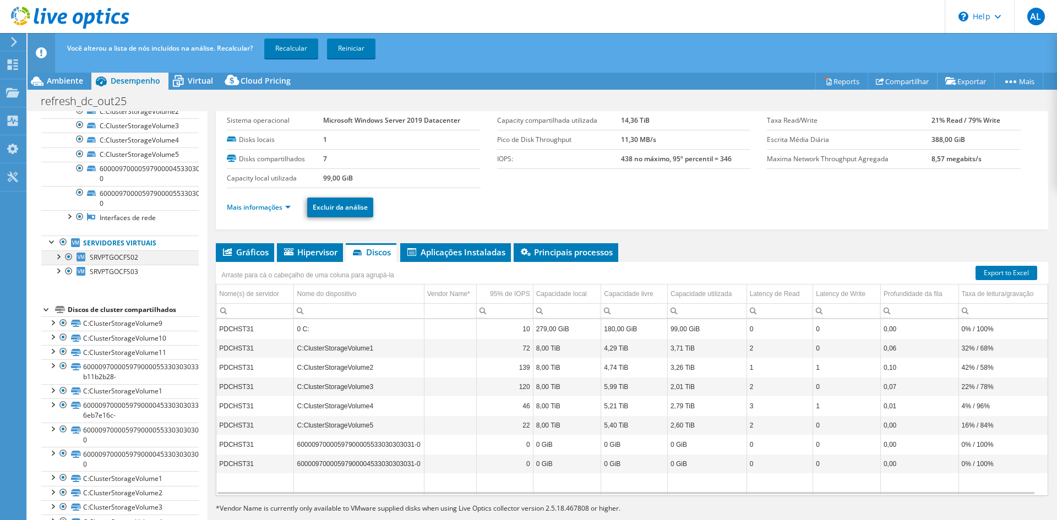
click at [54, 258] on div at bounding box center [57, 255] width 11 height 11
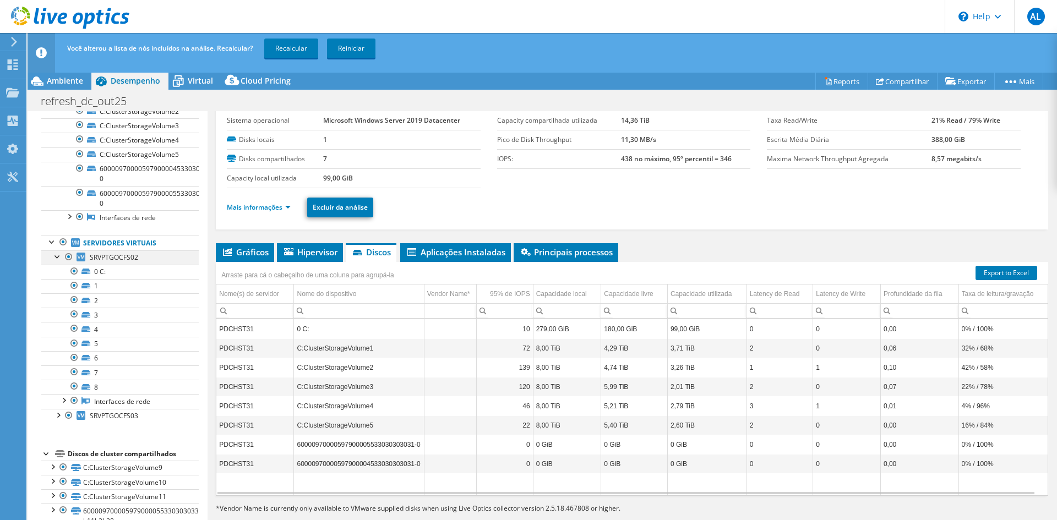
click at [55, 257] on div at bounding box center [57, 255] width 11 height 11
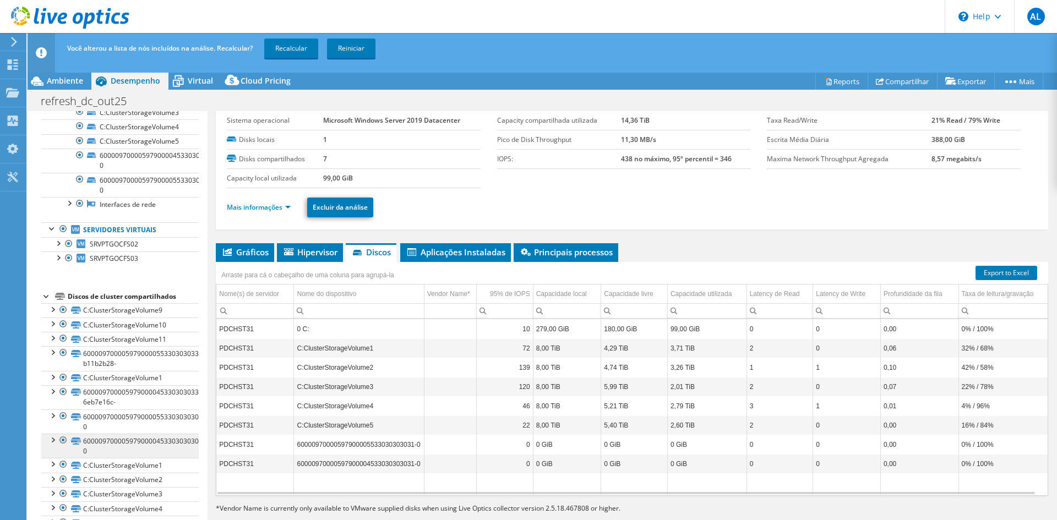
scroll to position [1780, 0]
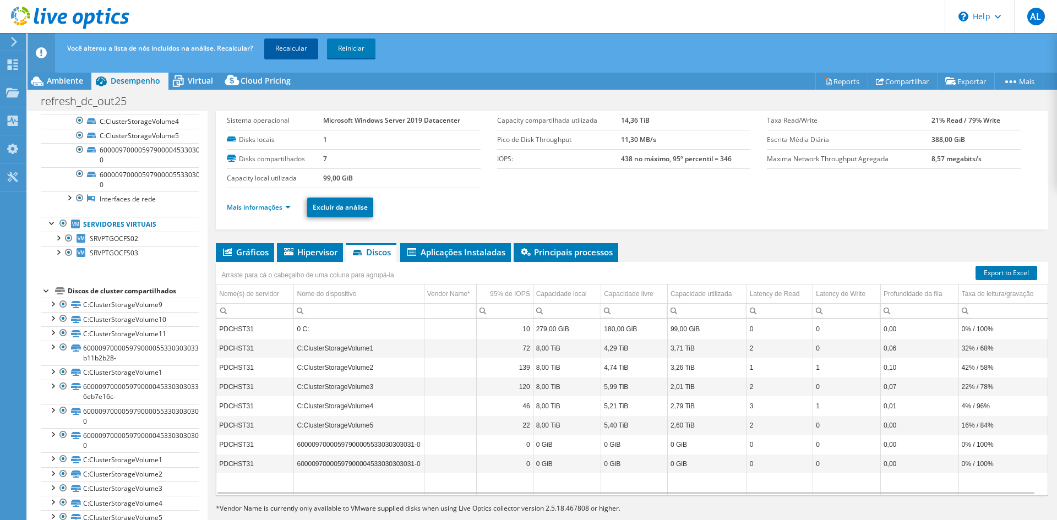
click at [292, 53] on link "Recalcular" at bounding box center [291, 49] width 54 height 20
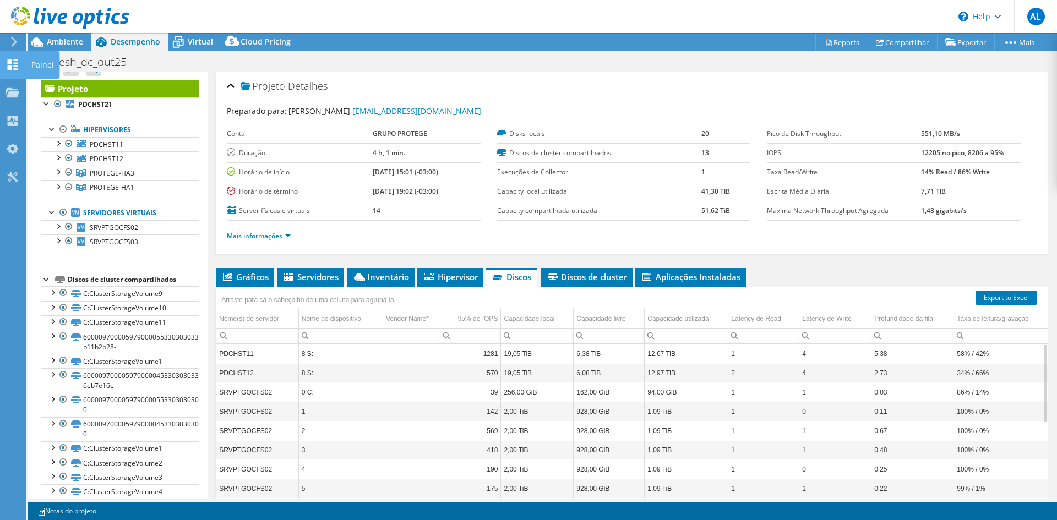
scroll to position [0, 0]
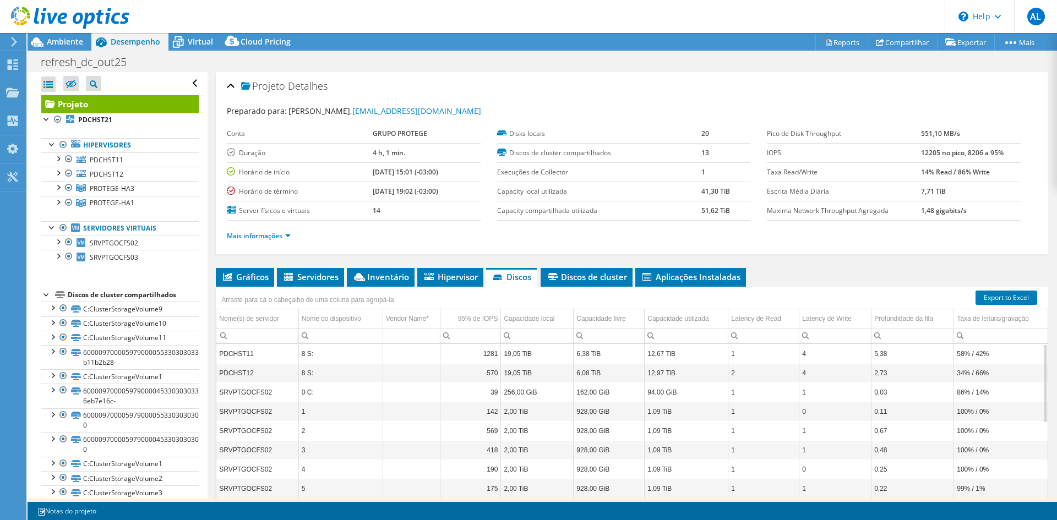
click at [53, 31] on div at bounding box center [64, 18] width 129 height 37
click at [72, 45] on span "Ambiente" at bounding box center [65, 41] width 36 height 10
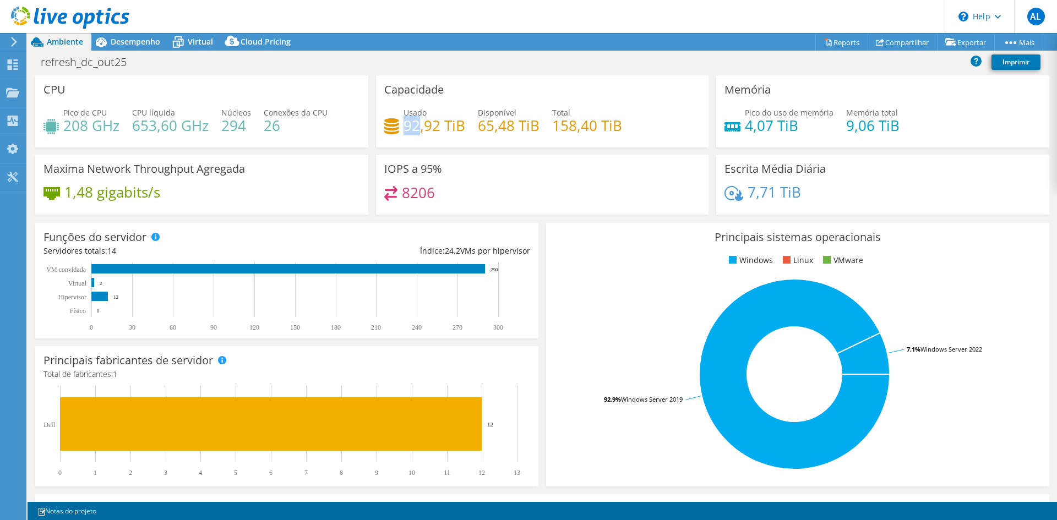
drag, startPoint x: 400, startPoint y: 126, endPoint x: 417, endPoint y: 127, distance: 17.1
click at [417, 127] on h4 "92,92 TiB" at bounding box center [434, 125] width 62 height 12
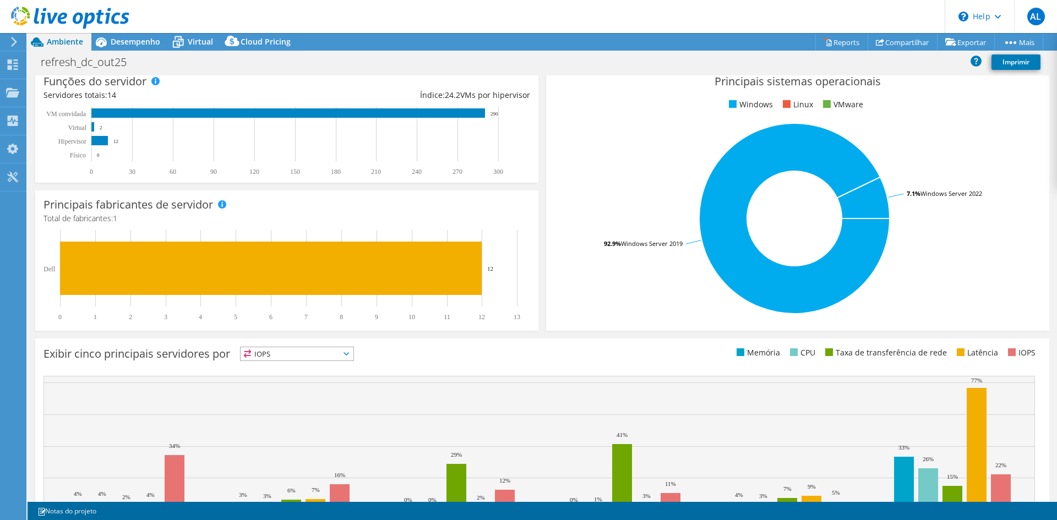
scroll to position [215, 0]
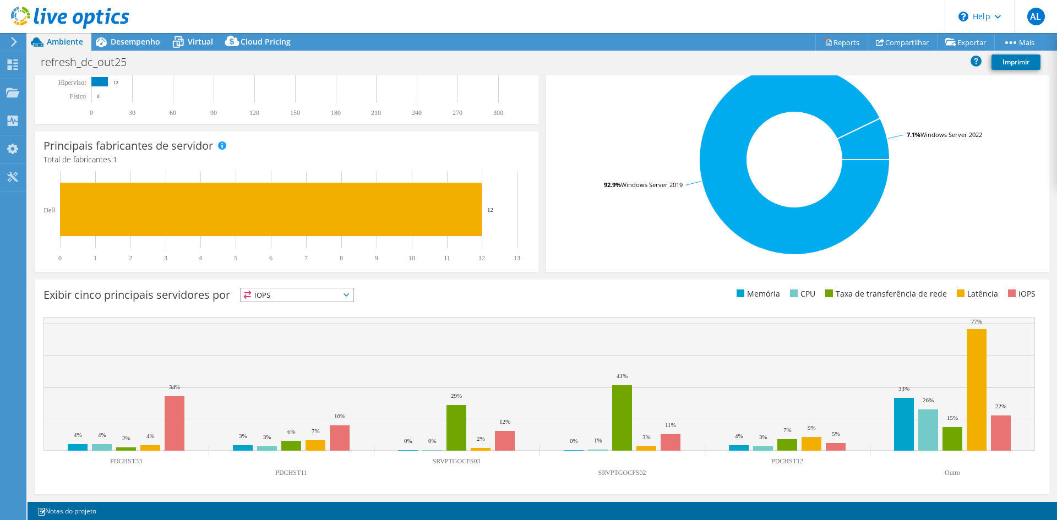
click at [353, 292] on span "IOPS" at bounding box center [297, 294] width 113 height 13
click at [302, 368] on li "Latência" at bounding box center [297, 370] width 113 height 15
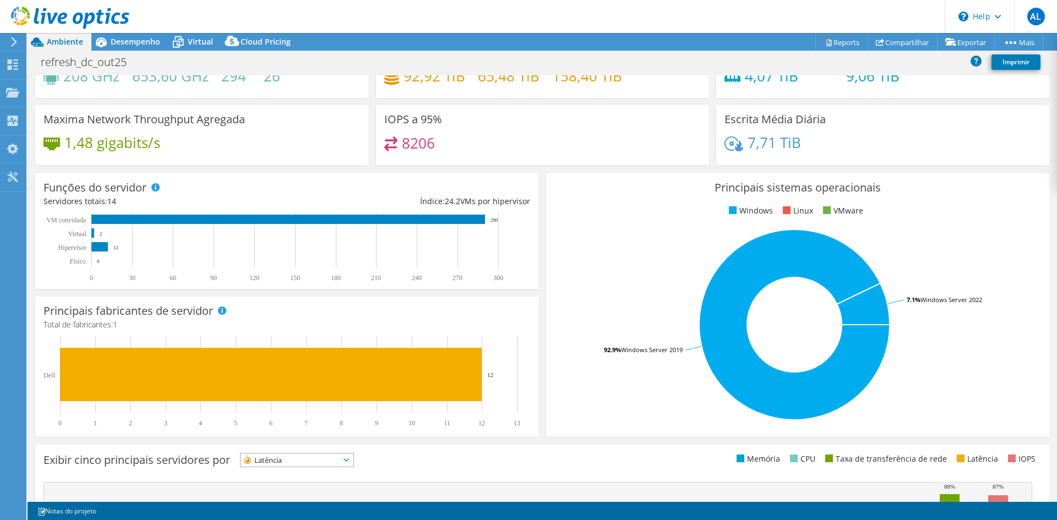
scroll to position [0, 0]
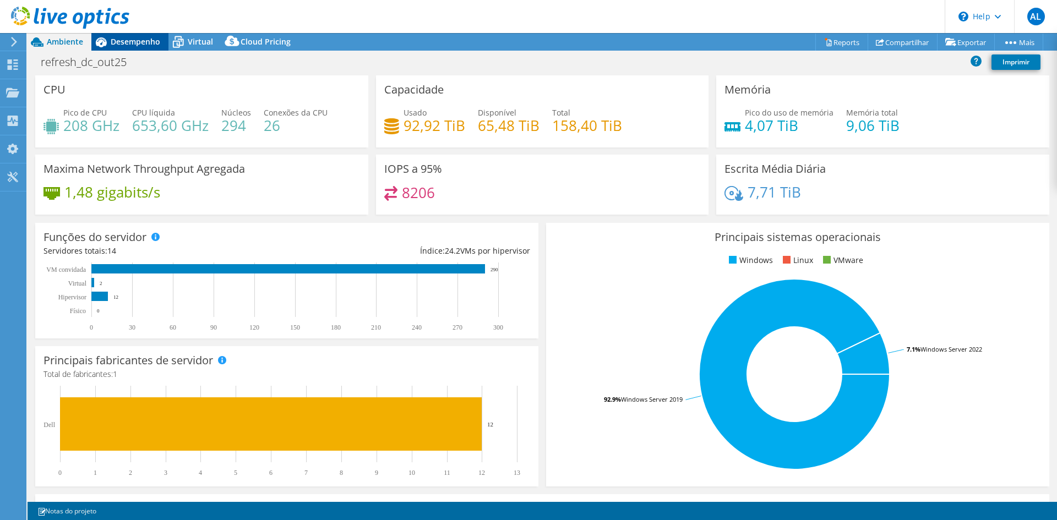
click at [143, 47] on div "Desempenho" at bounding box center [129, 42] width 77 height 18
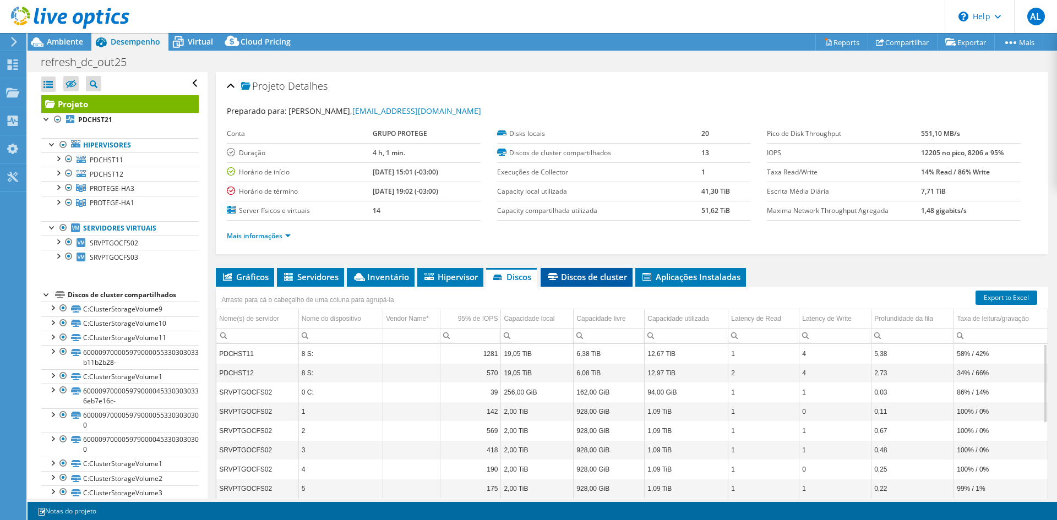
click at [601, 269] on li "Discos de cluster" at bounding box center [587, 277] width 92 height 19
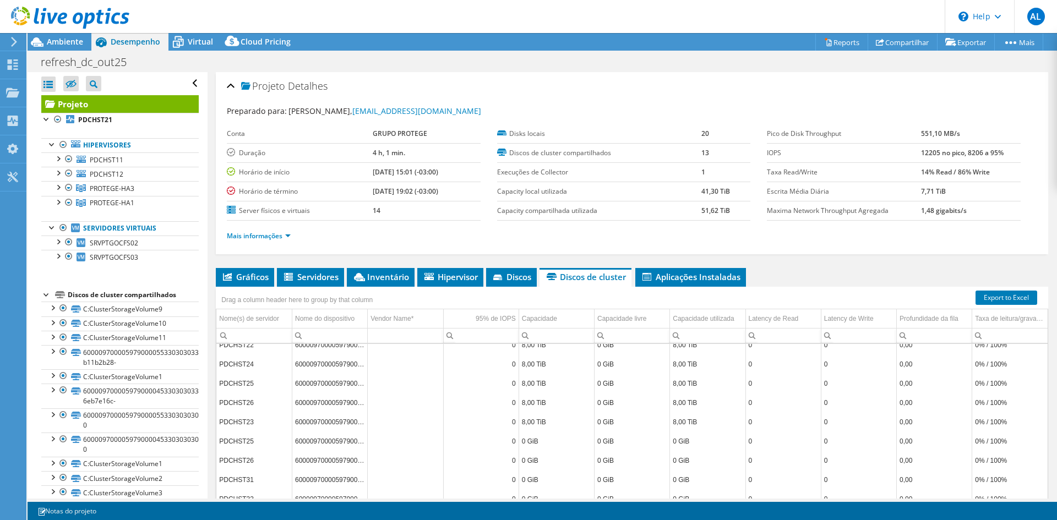
click at [875, 239] on ul "Mais informações" at bounding box center [632, 234] width 810 height 15
click at [921, 152] on b "12205 no pico, 8206 a 95%" at bounding box center [962, 152] width 83 height 9
click at [504, 276] on icon at bounding box center [498, 278] width 11 height 7
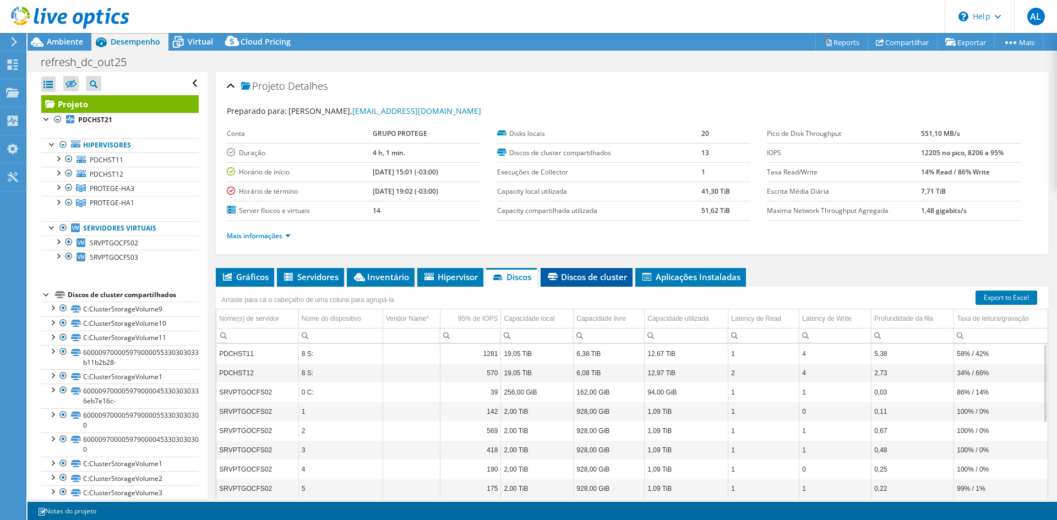
click at [574, 285] on li "Discos de cluster" at bounding box center [587, 277] width 92 height 19
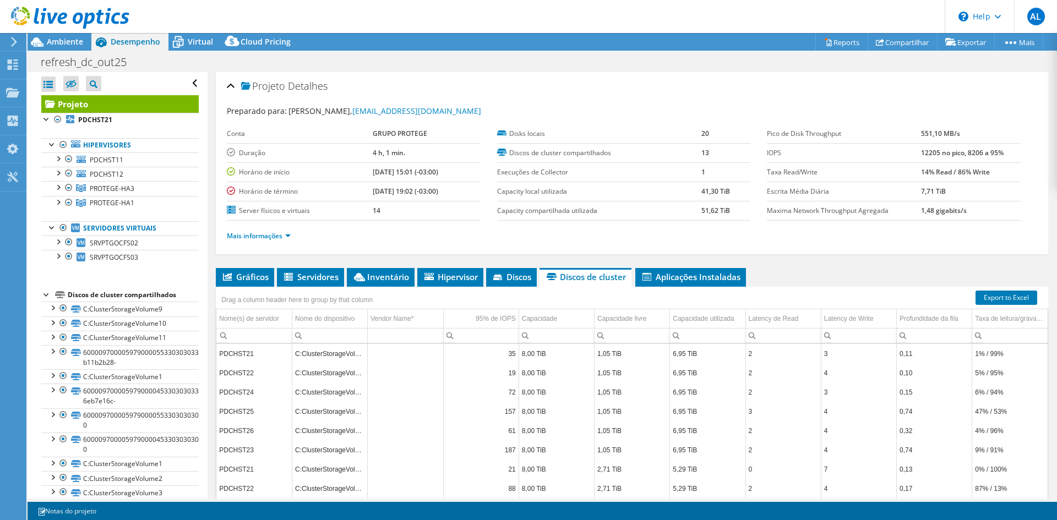
click at [844, 274] on ul "Gráficos Servidores Inventário Hipervisor Discos Discos de cluster Aplicações I…" at bounding box center [632, 277] width 832 height 19
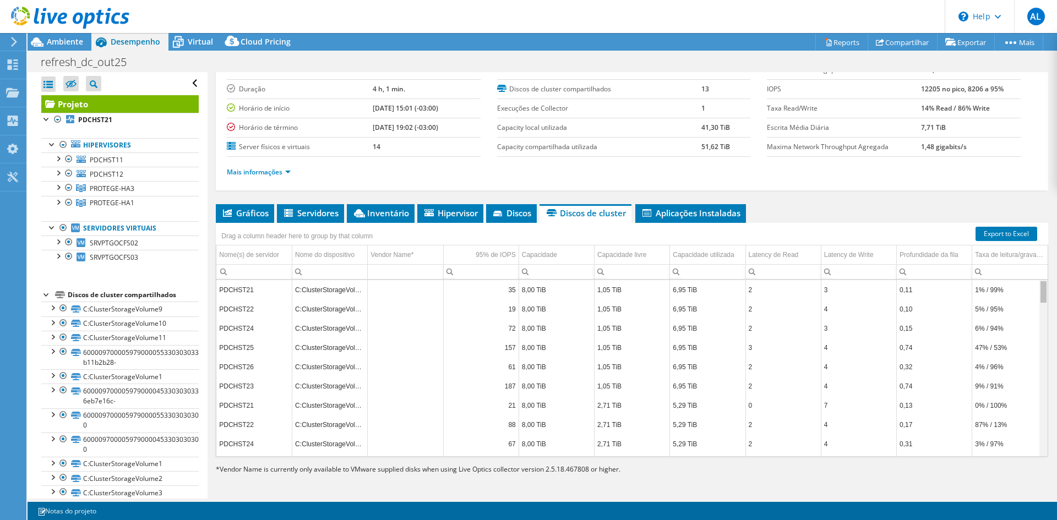
drag, startPoint x: 1038, startPoint y: 309, endPoint x: 1008, endPoint y: 269, distance: 49.9
click at [1008, 269] on body "AL Usuário Final ACHILLES LOBO achilles.lobo@protege.com.br GRUPO PROTEGE My Pr…" at bounding box center [528, 260] width 1057 height 520
click at [498, 213] on icon at bounding box center [497, 214] width 9 height 6
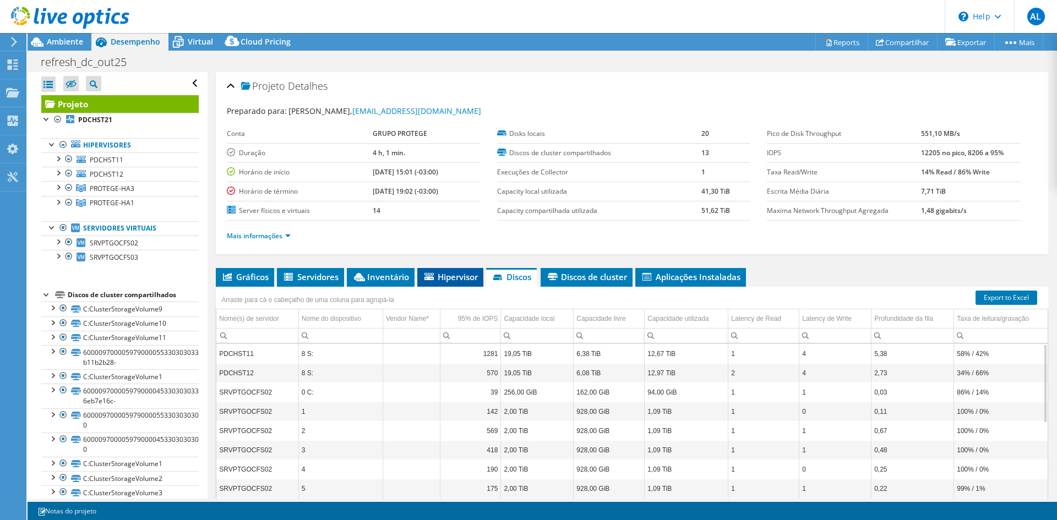
click at [450, 275] on span "Hipervisor" at bounding box center [450, 276] width 55 height 11
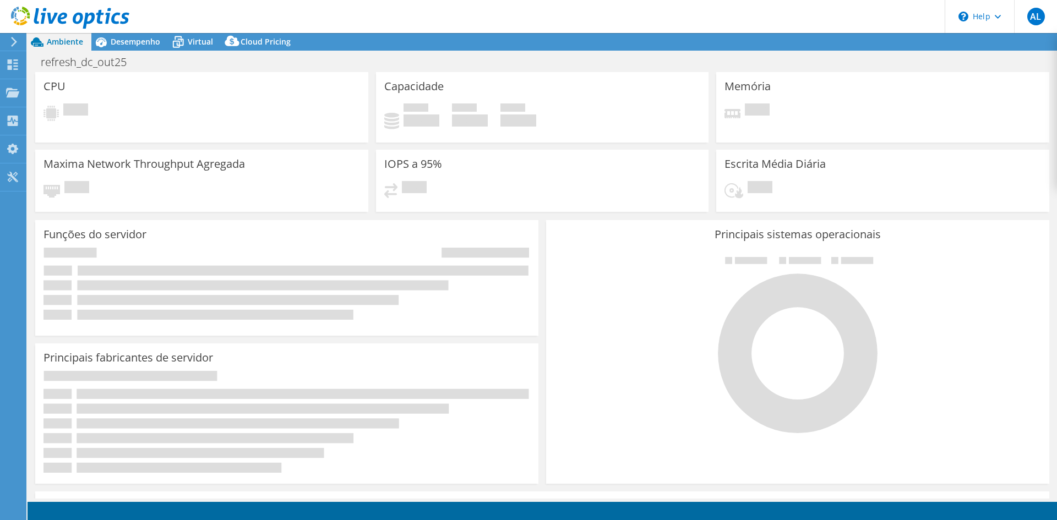
select select "USD"
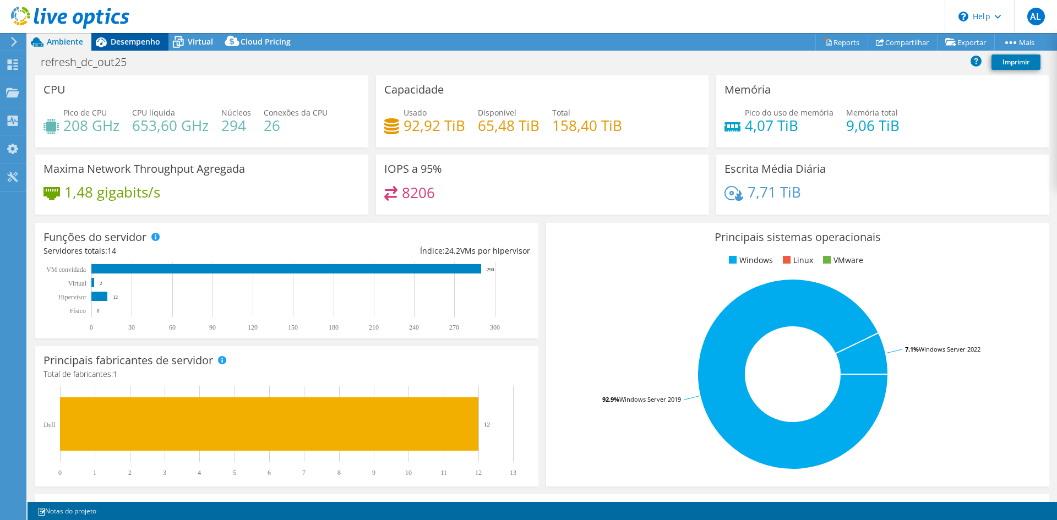
click at [145, 35] on div "Desempenho" at bounding box center [129, 42] width 77 height 18
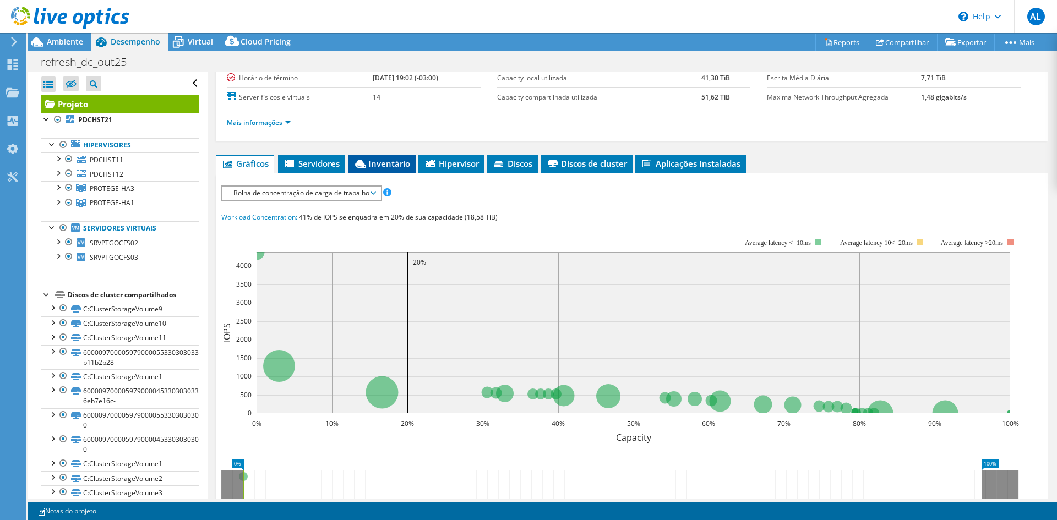
scroll to position [110, 0]
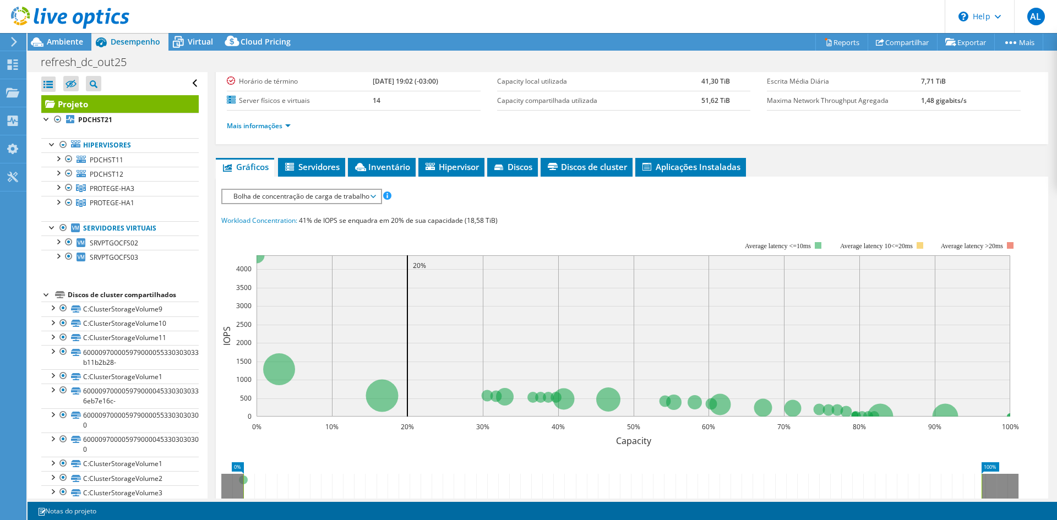
click at [380, 193] on div "Bolha de concentração de carga de trabalho IOPS Disk Throughput Tamanho de E/S …" at bounding box center [301, 196] width 161 height 15
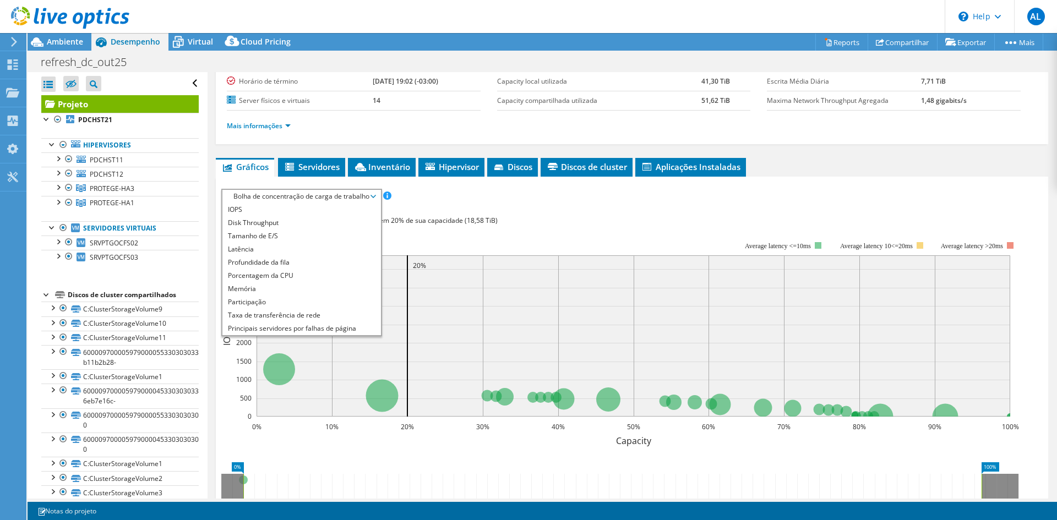
click at [581, 202] on div "IOPS Disk Throughput Tamanho de E/S Latência Profundidade da fila Porcentagem d…" at bounding box center [631, 196] width 821 height 15
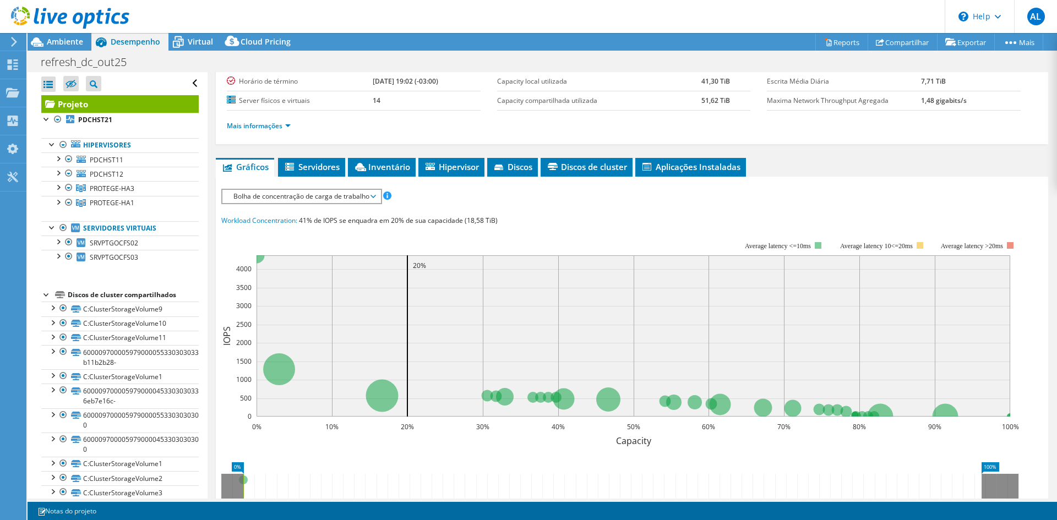
click at [369, 194] on span "Bolha de concentração de carga de trabalho" at bounding box center [301, 196] width 147 height 13
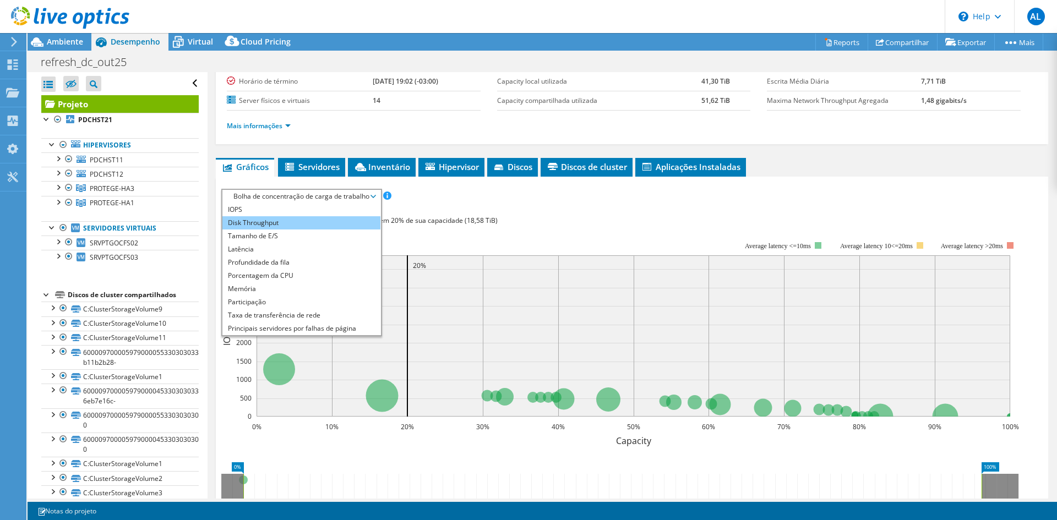
scroll to position [0, 0]
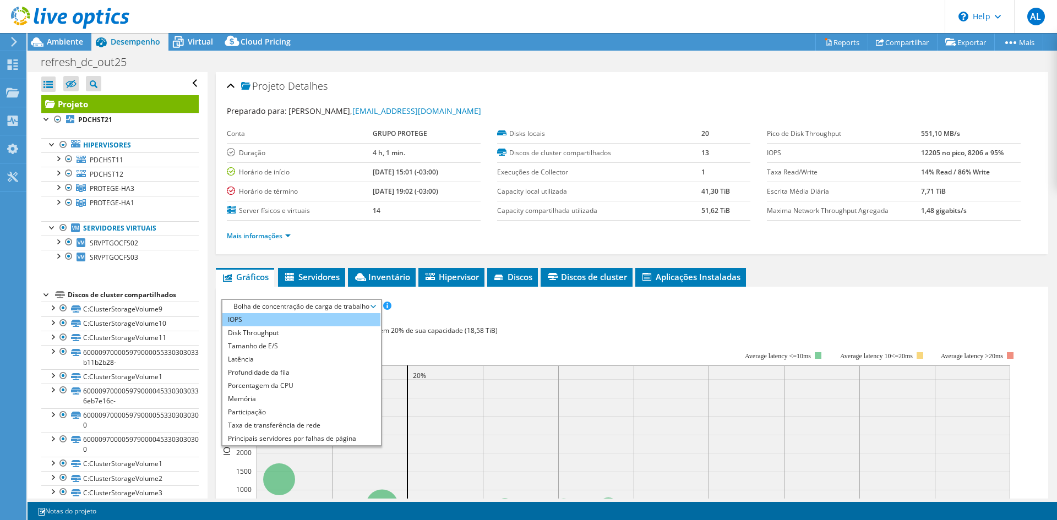
click at [300, 317] on li "IOPS" at bounding box center [301, 319] width 158 height 13
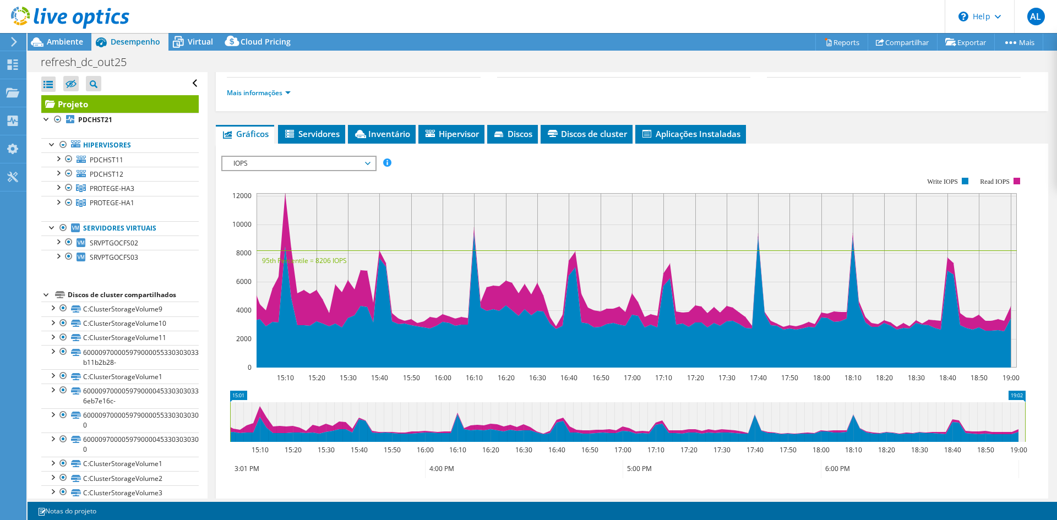
scroll to position [142, 0]
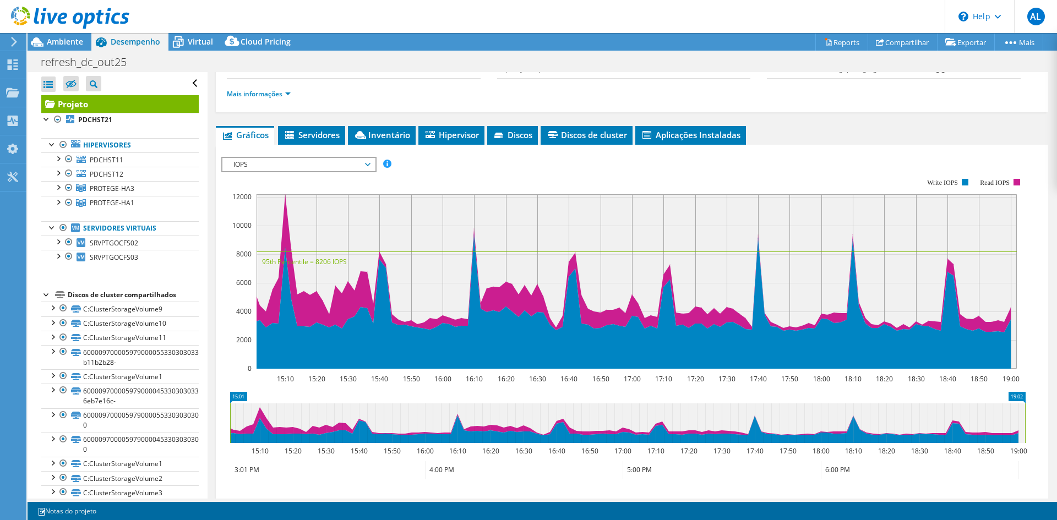
click at [372, 161] on span "IOPS" at bounding box center [298, 164] width 152 height 13
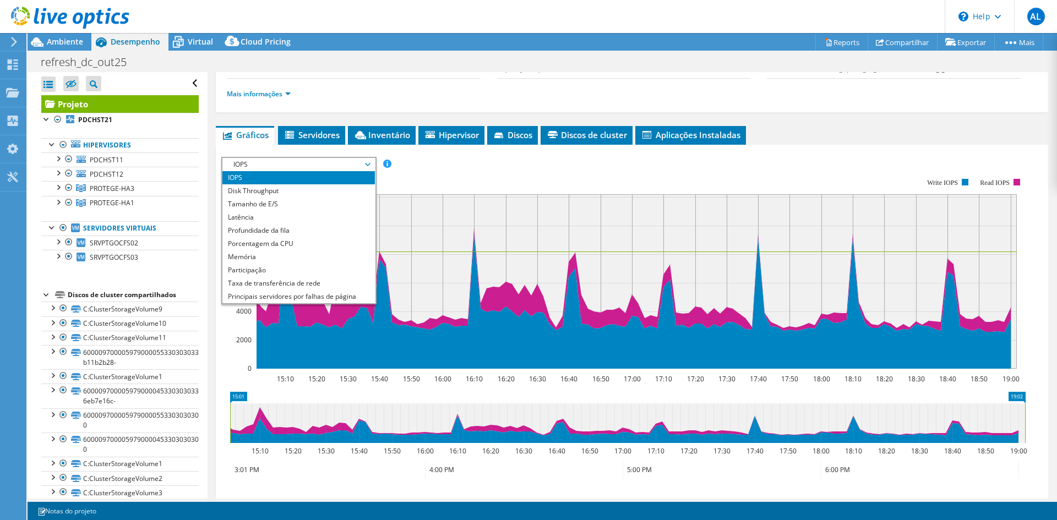
click at [372, 161] on span "IOPS" at bounding box center [298, 164] width 152 height 13
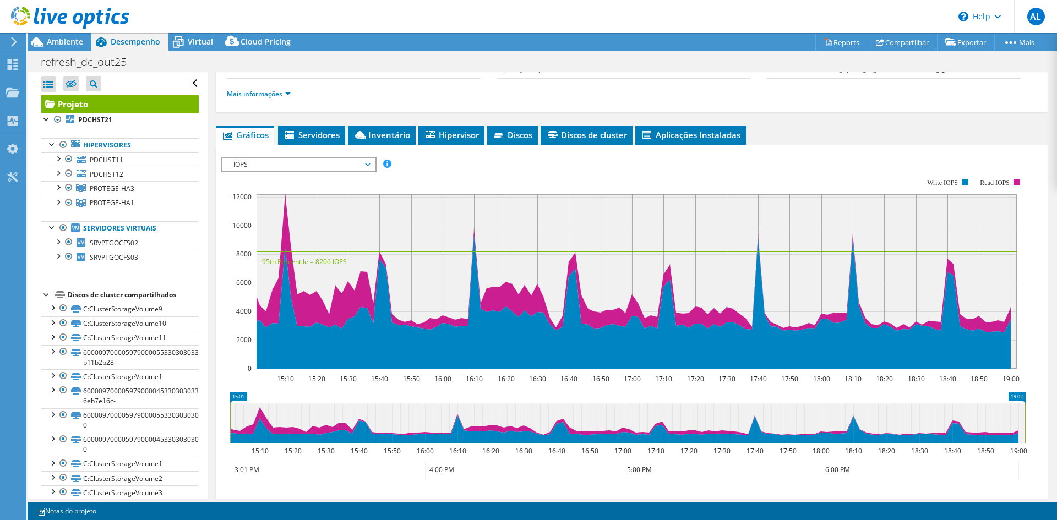
click at [369, 162] on span "IOPS" at bounding box center [298, 164] width 141 height 13
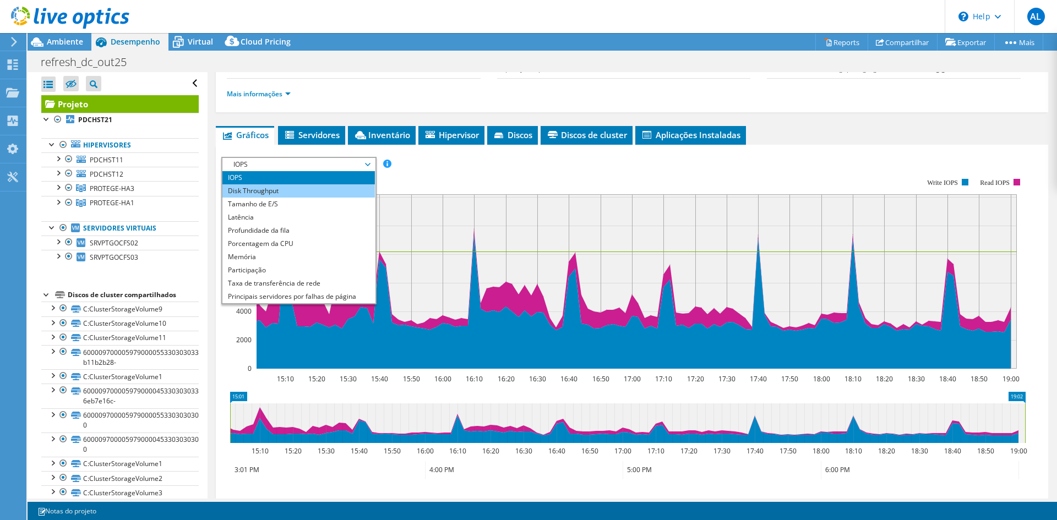
click at [330, 192] on li "Disk Throughput" at bounding box center [298, 190] width 152 height 13
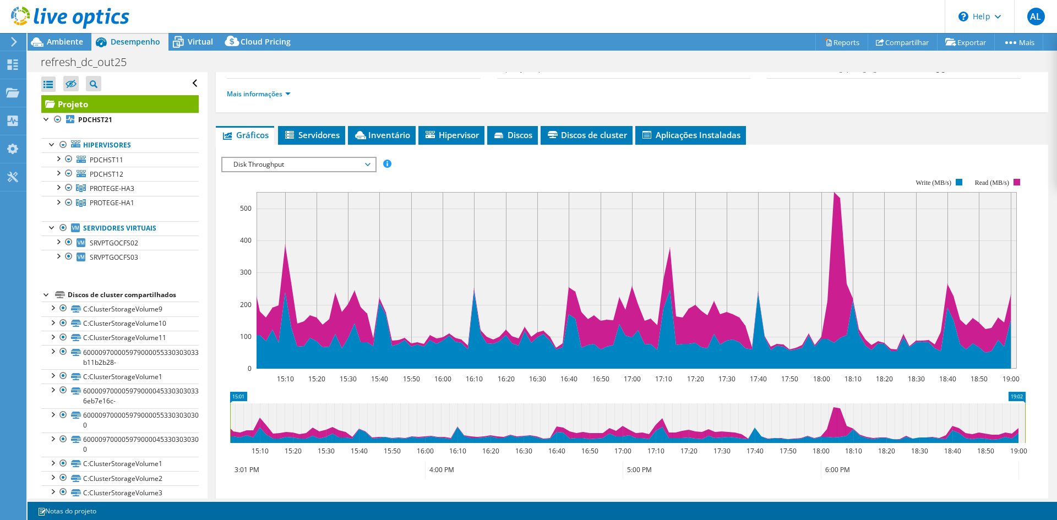
click at [319, 162] on span "Disk Throughput" at bounding box center [298, 164] width 141 height 13
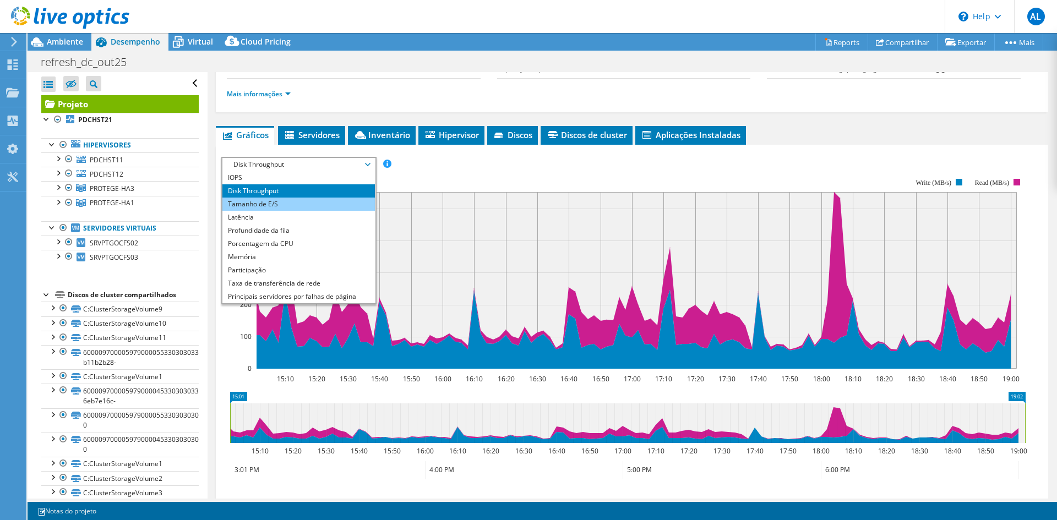
click at [288, 201] on li "Tamanho de E/S" at bounding box center [298, 204] width 152 height 13
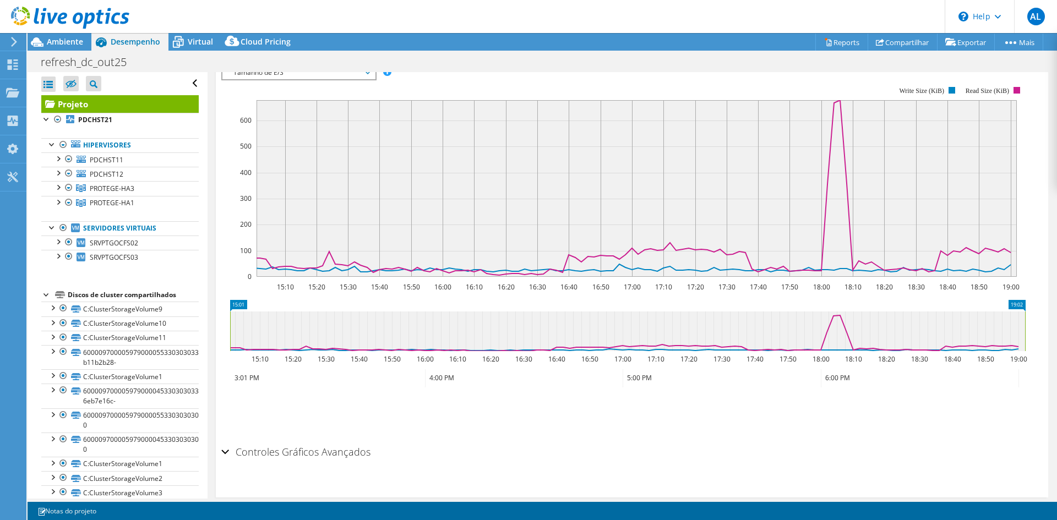
scroll to position [252, 0]
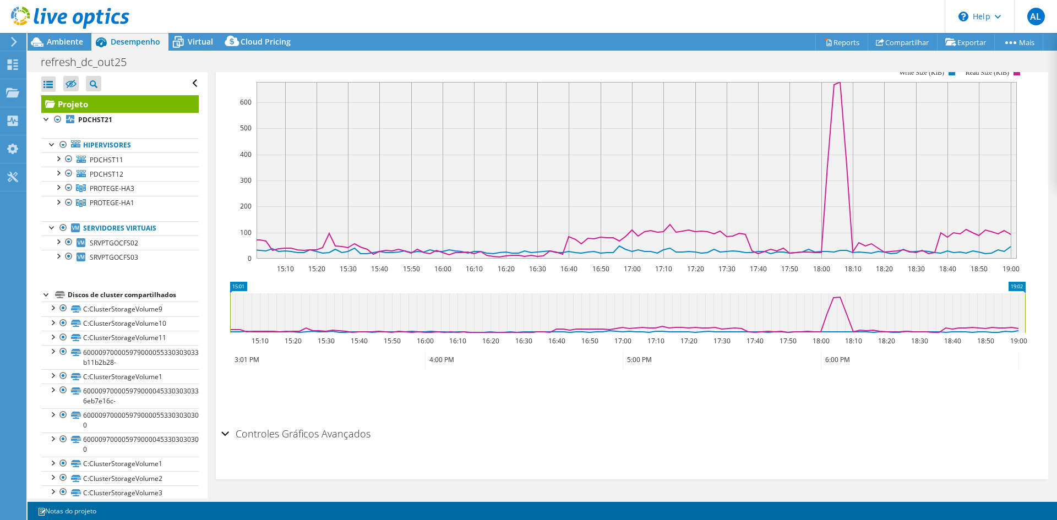
click at [294, 434] on h2 "Controles Gráficos Avançados" at bounding box center [295, 434] width 149 height 22
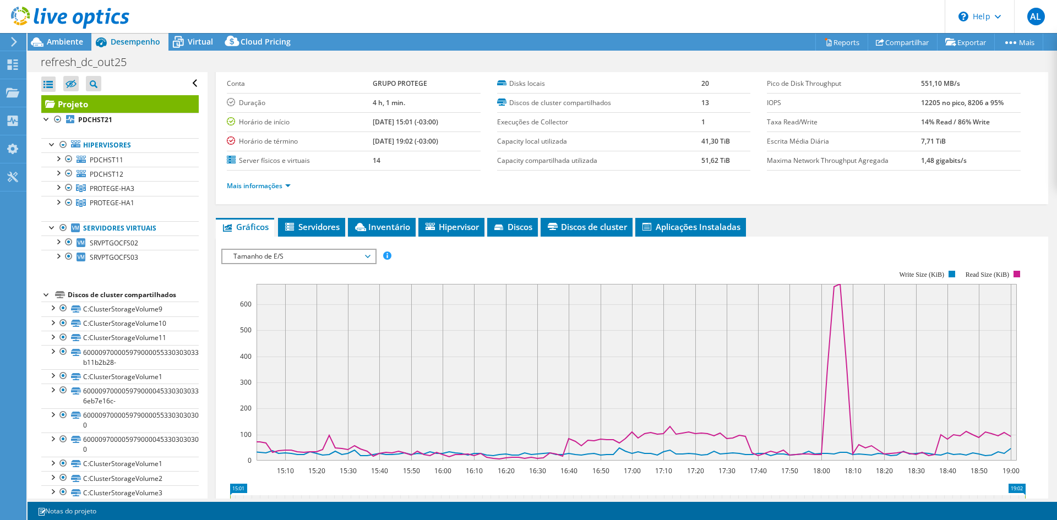
scroll to position [0, 0]
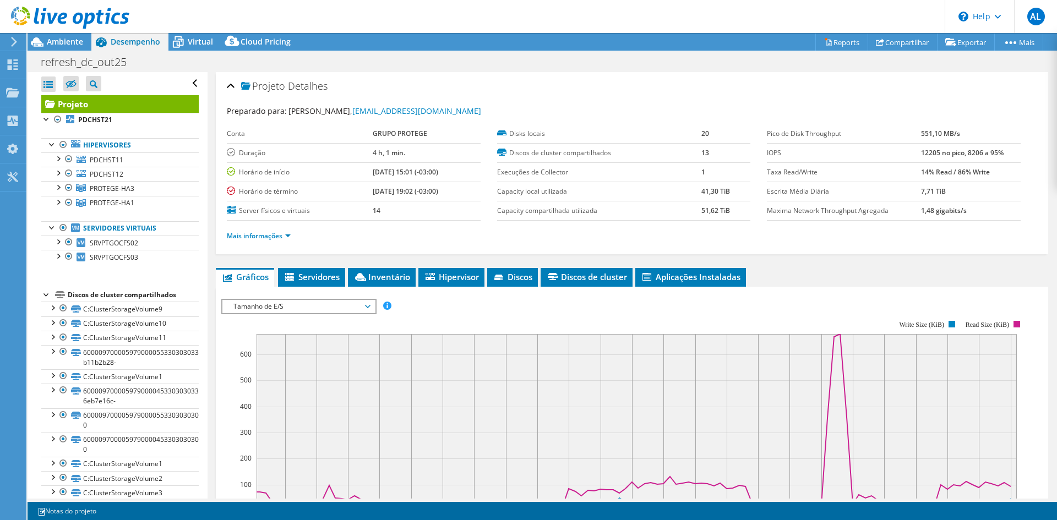
click at [362, 304] on span "Tamanho de E/S" at bounding box center [298, 306] width 141 height 13
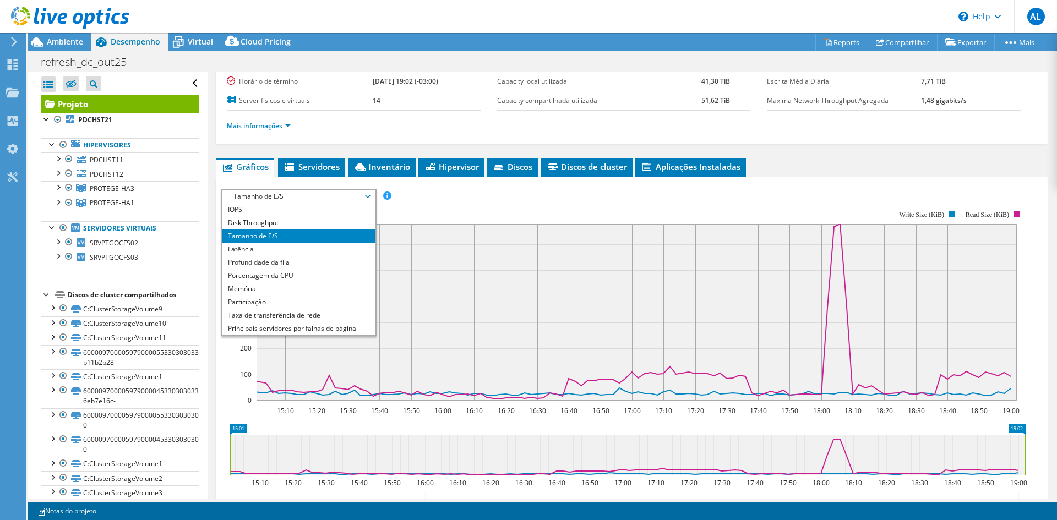
click at [303, 194] on span "Tamanho de E/S" at bounding box center [298, 196] width 141 height 13
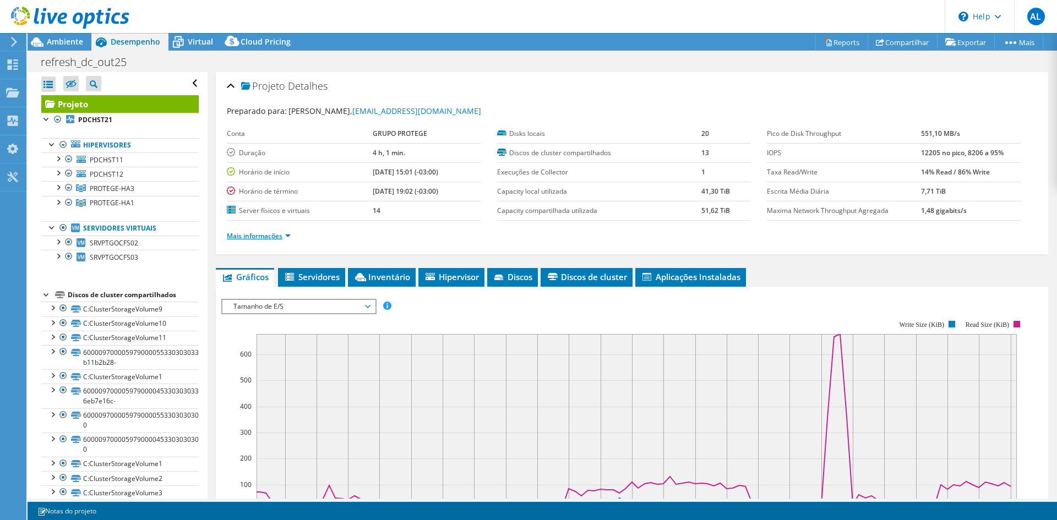
click at [288, 234] on link "Mais informações" at bounding box center [259, 235] width 64 height 9
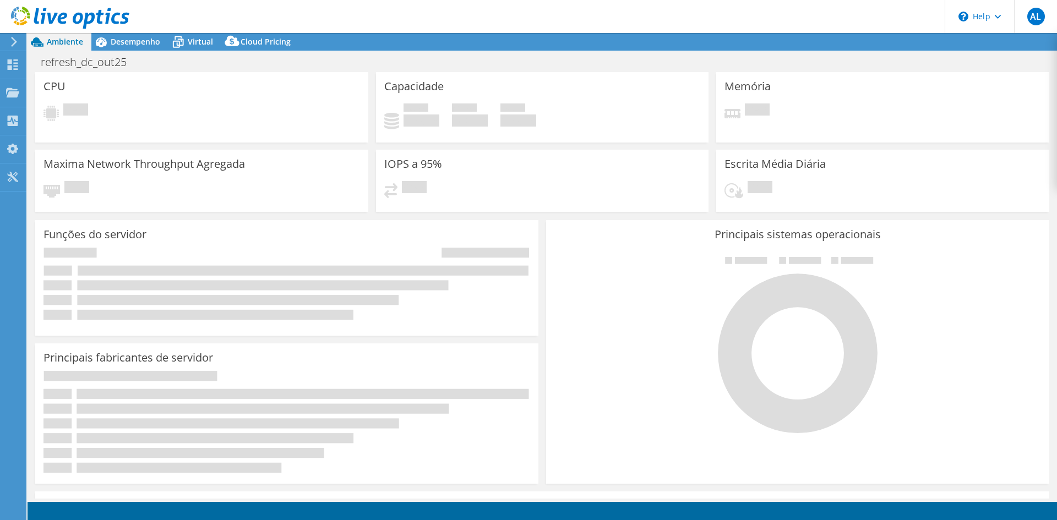
select select "USD"
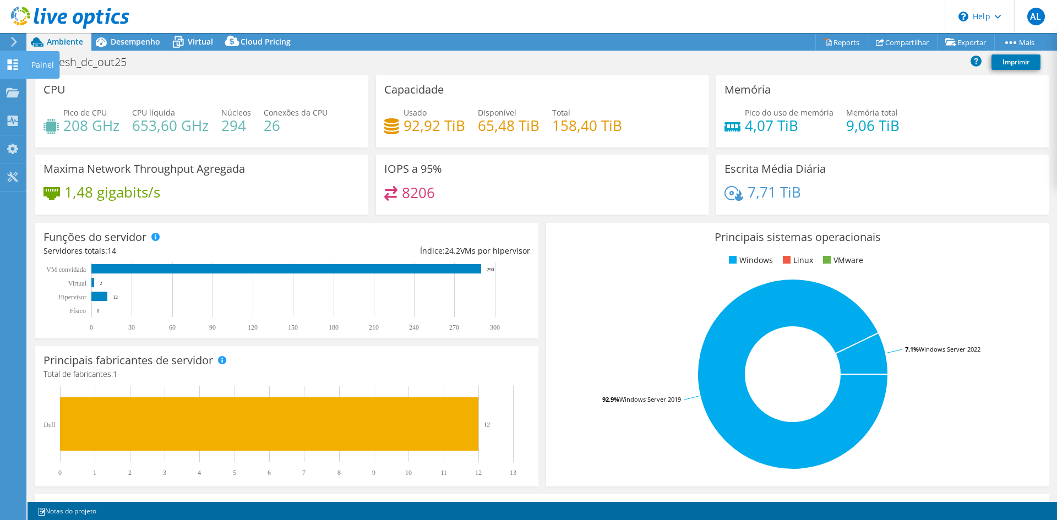
click at [16, 65] on icon at bounding box center [12, 64] width 13 height 10
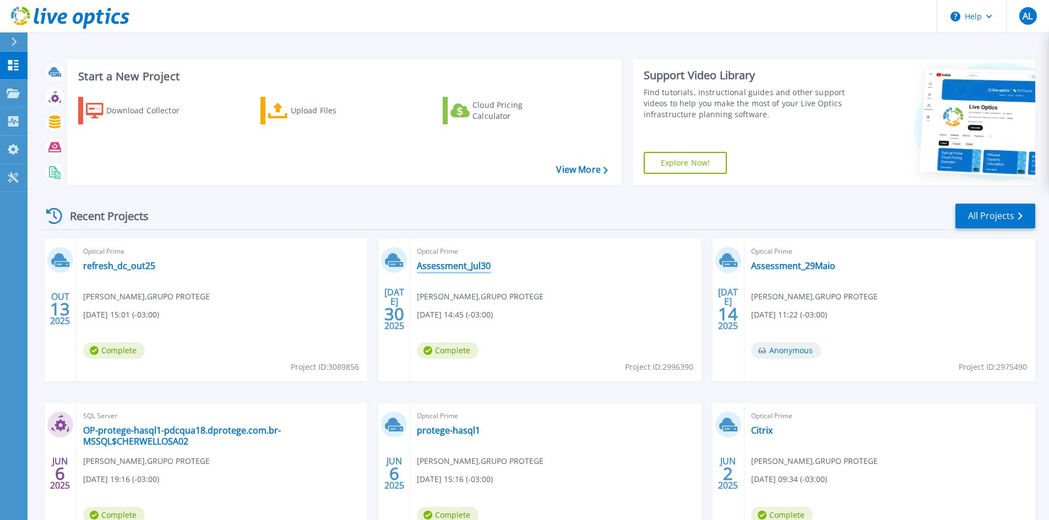
click at [450, 264] on link "Assessment_Jul30" at bounding box center [454, 265] width 74 height 11
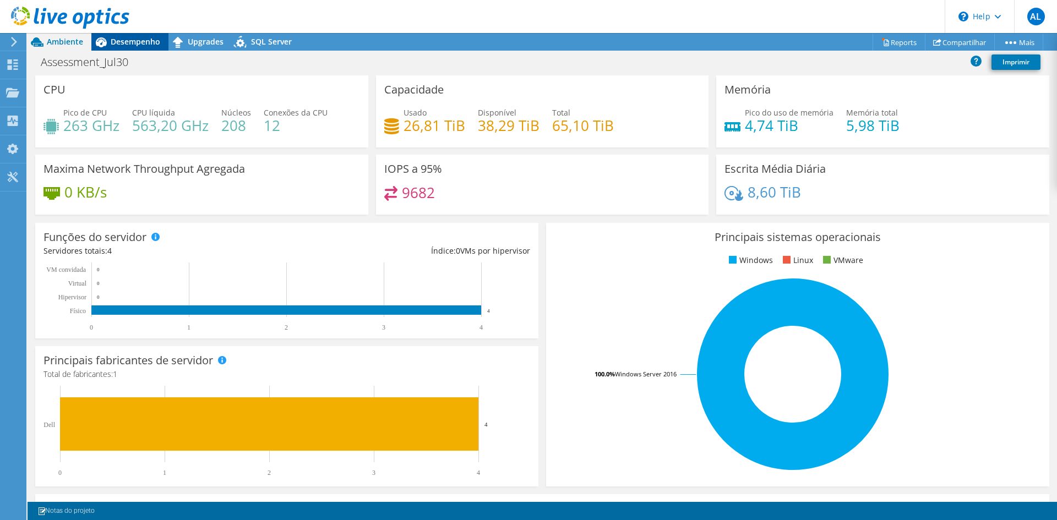
click at [140, 42] on span "Desempenho" at bounding box center [136, 41] width 50 height 10
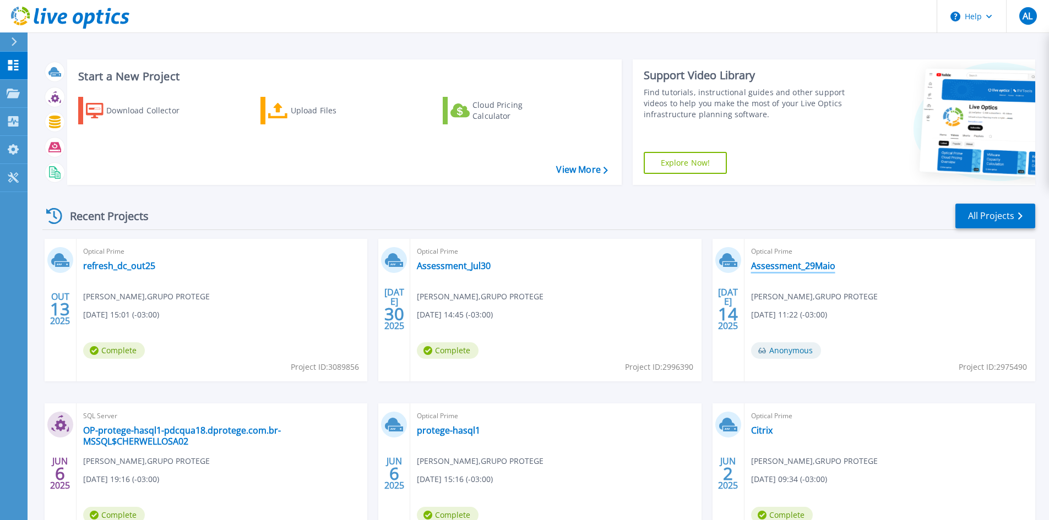
click at [779, 270] on link "Assessment_29Maio" at bounding box center [793, 265] width 84 height 11
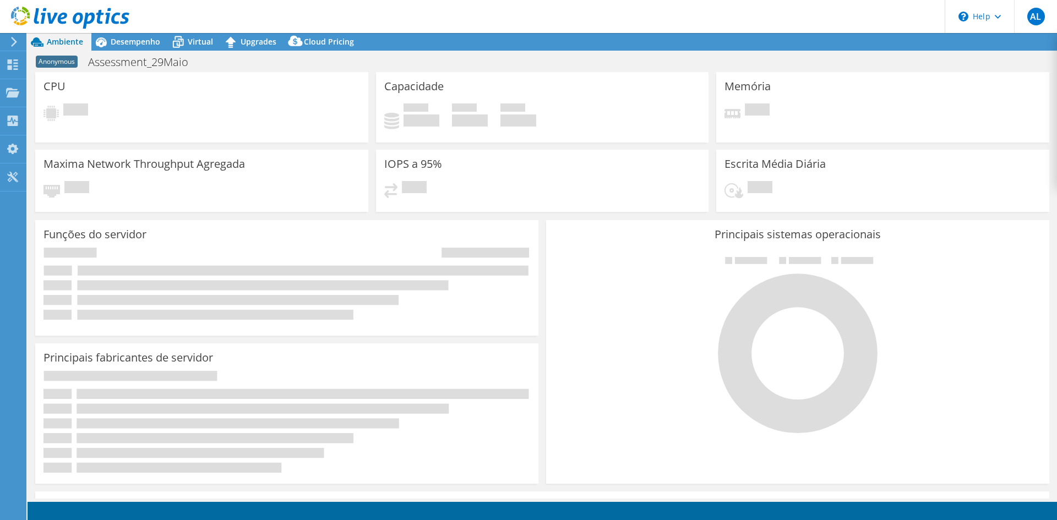
select select "USD"
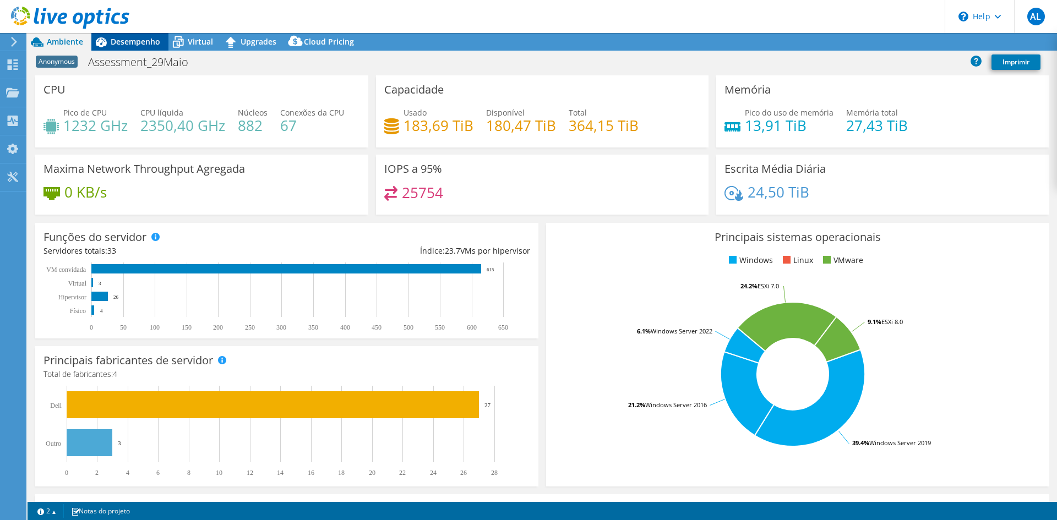
click at [142, 47] on div "Desempenho" at bounding box center [129, 42] width 77 height 18
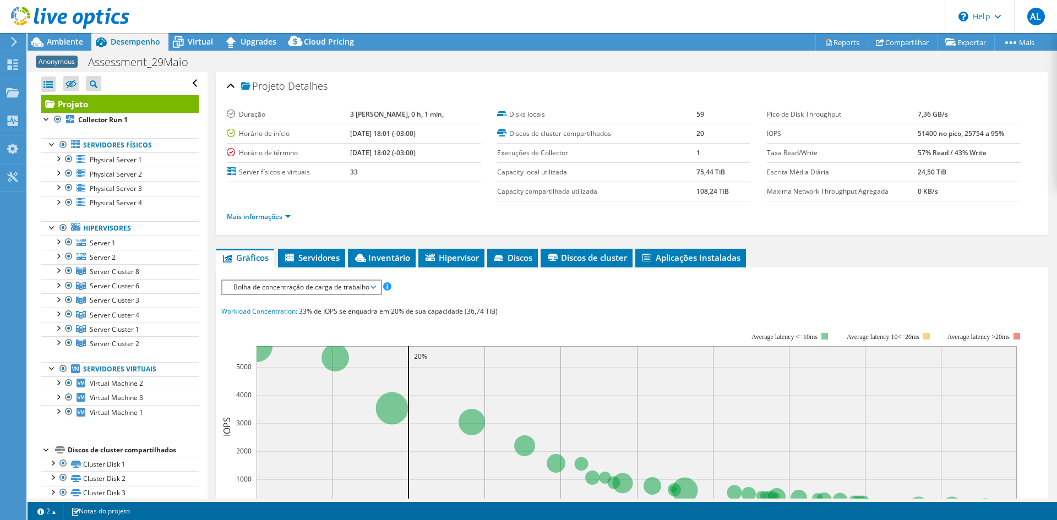
drag, startPoint x: 918, startPoint y: 133, endPoint x: 907, endPoint y: 132, distance: 10.5
click at [907, 132] on tr "IOPS 51400 no pico, 25754 a 95%" at bounding box center [894, 133] width 254 height 19
click at [419, 208] on ul "Mais informações" at bounding box center [632, 215] width 810 height 15
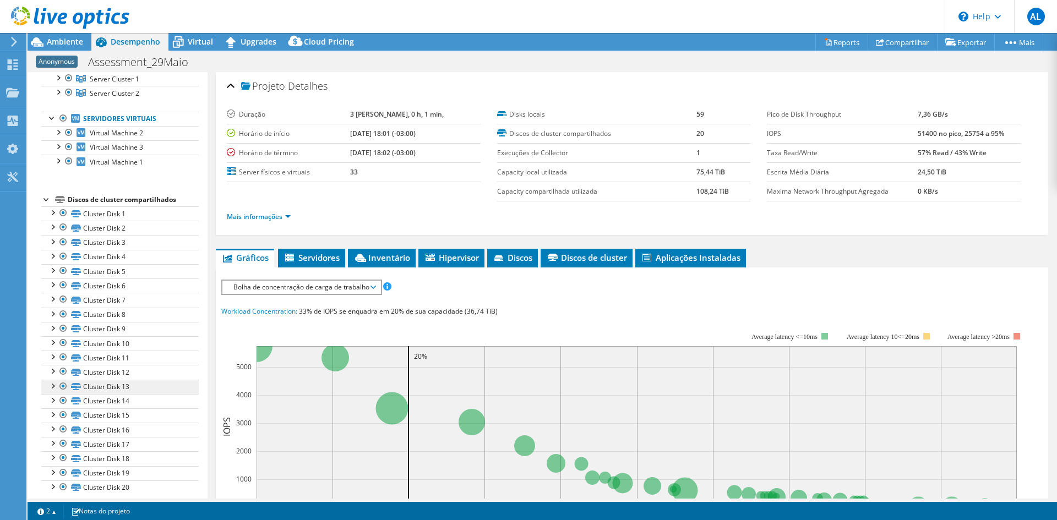
scroll to position [260, 0]
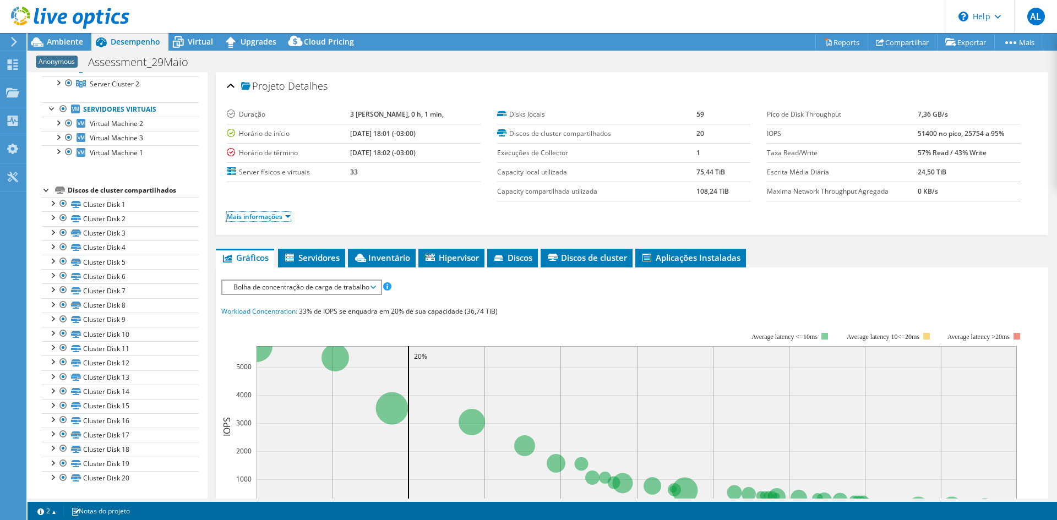
drag, startPoint x: 285, startPoint y: 217, endPoint x: 295, endPoint y: 223, distance: 11.6
click at [286, 217] on link "Mais informações" at bounding box center [259, 216] width 64 height 9
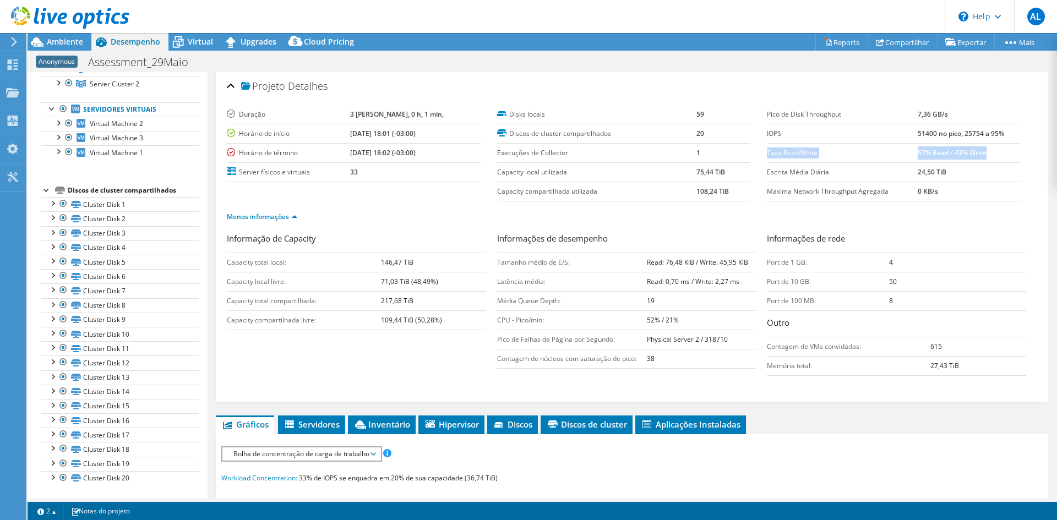
drag, startPoint x: 763, startPoint y: 153, endPoint x: 989, endPoint y: 146, distance: 225.8
click at [989, 146] on tr "Taxa Read/Write 57% Read / 43% Write" at bounding box center [894, 152] width 254 height 19
copy tr "Taxa Read/Write 57% Read / 43% Write"
drag, startPoint x: 499, startPoint y: 262, endPoint x: 565, endPoint y: 264, distance: 66.6
click at [565, 264] on td "Tamanho médio de E/S:" at bounding box center [572, 262] width 150 height 19
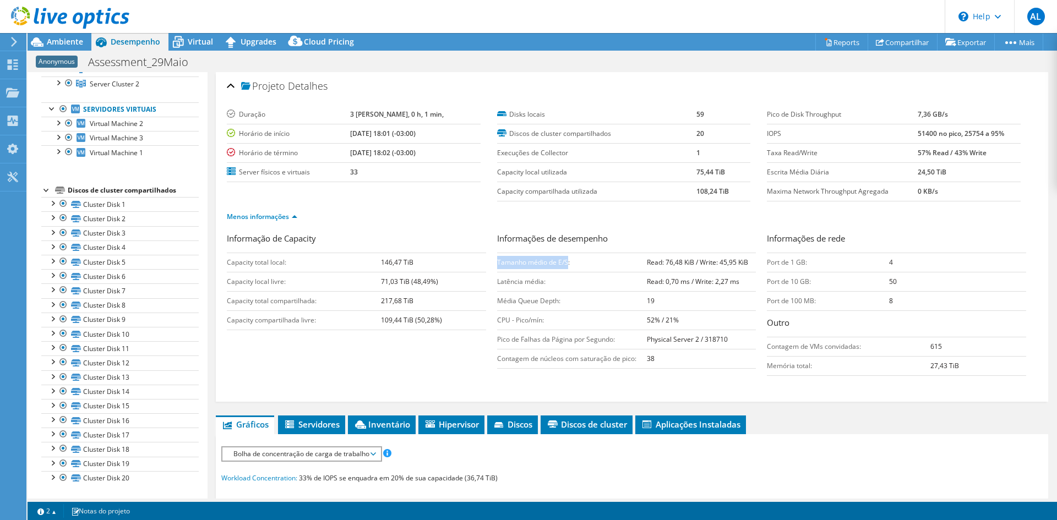
copy td "Tamanho médio de E/S"
click at [845, 423] on ul "Gráficos Servidores Inventário Hipervisor Discos Discos de cluster Aplicações I…" at bounding box center [632, 425] width 832 height 19
click at [799, 407] on div "Projeto Detalhes Duração 3 [PERSON_NAME], 0 h, 1 min, Horário de início [DATE] …" at bounding box center [632, 501] width 849 height 858
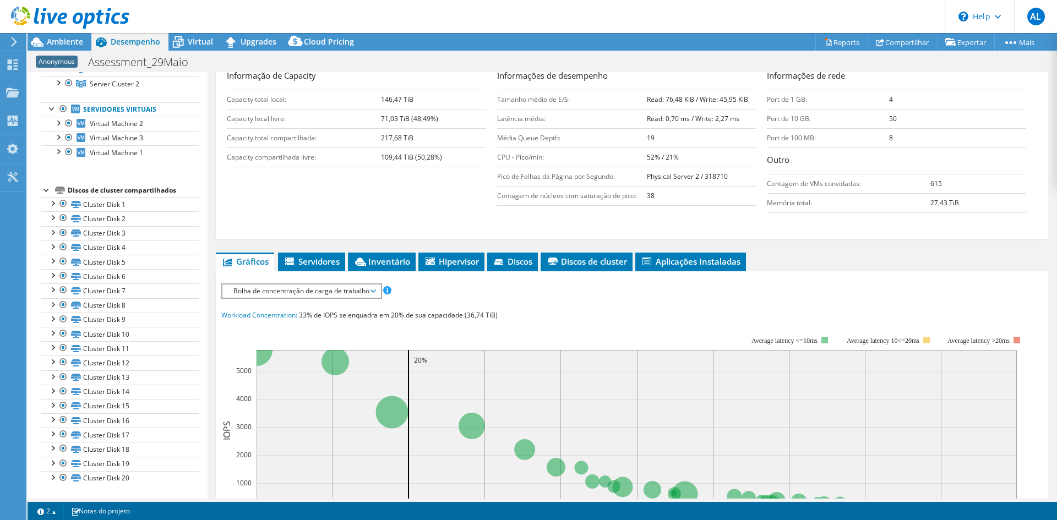
scroll to position [165, 0]
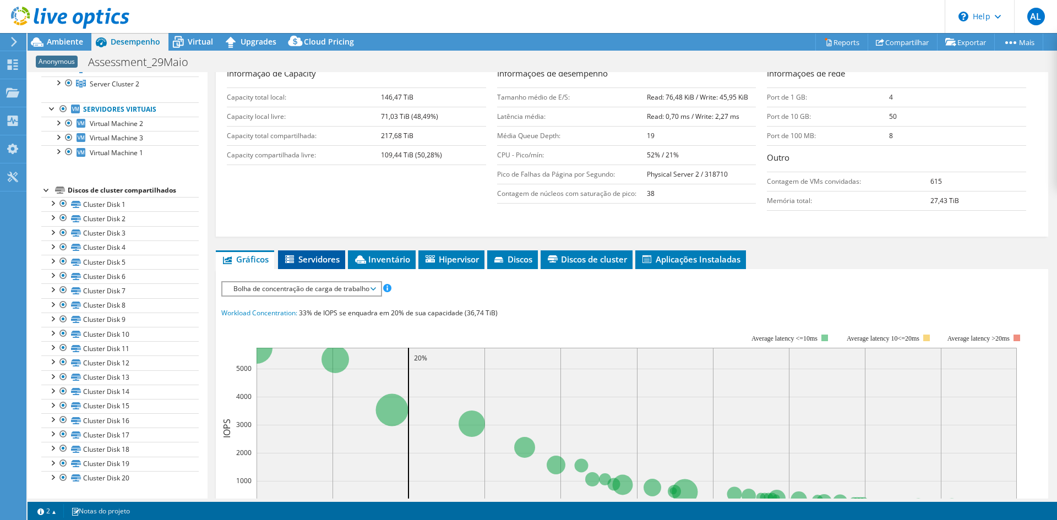
click at [308, 260] on span "Servidores" at bounding box center [311, 259] width 56 height 11
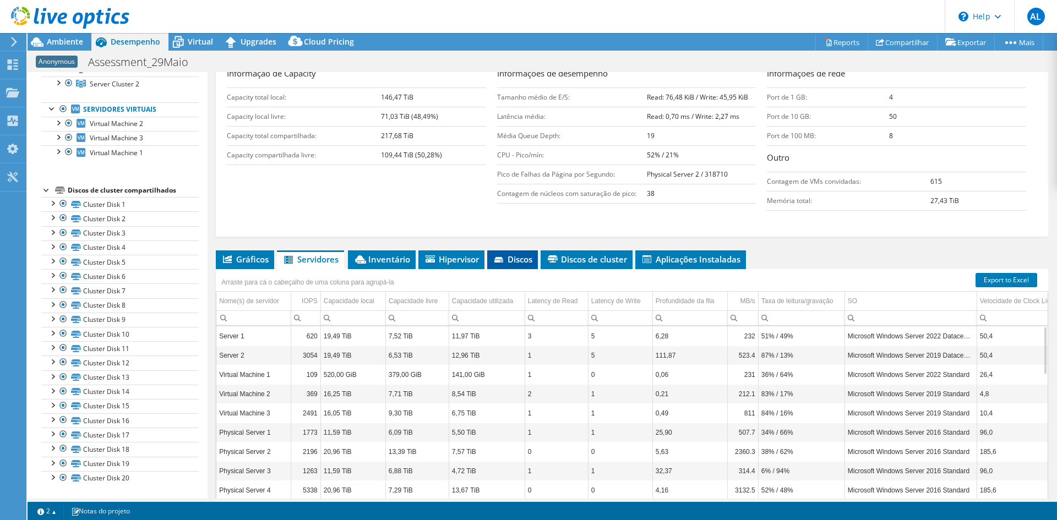
click at [516, 265] on li "Discos" at bounding box center [512, 259] width 51 height 19
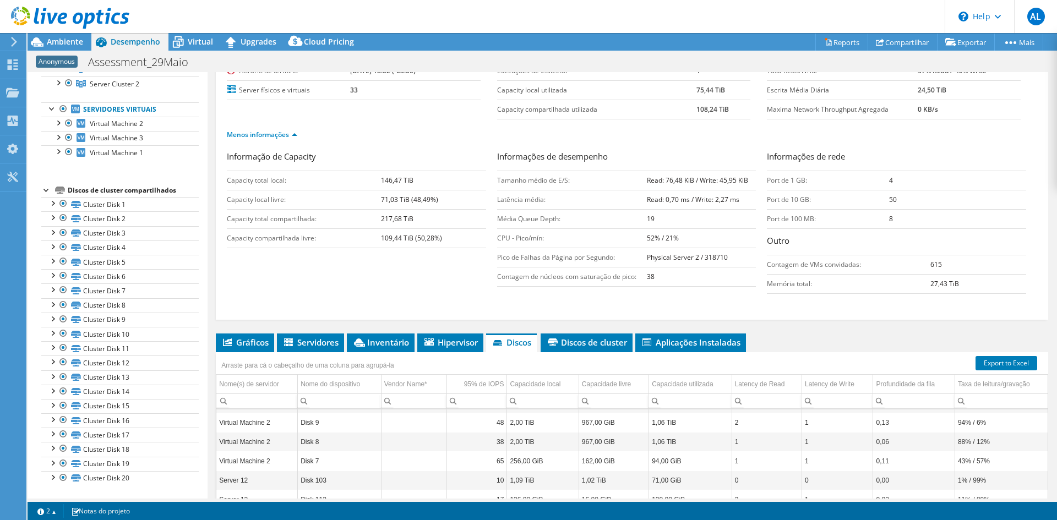
scroll to position [46, 0]
